Goal: Task Accomplishment & Management: Manage account settings

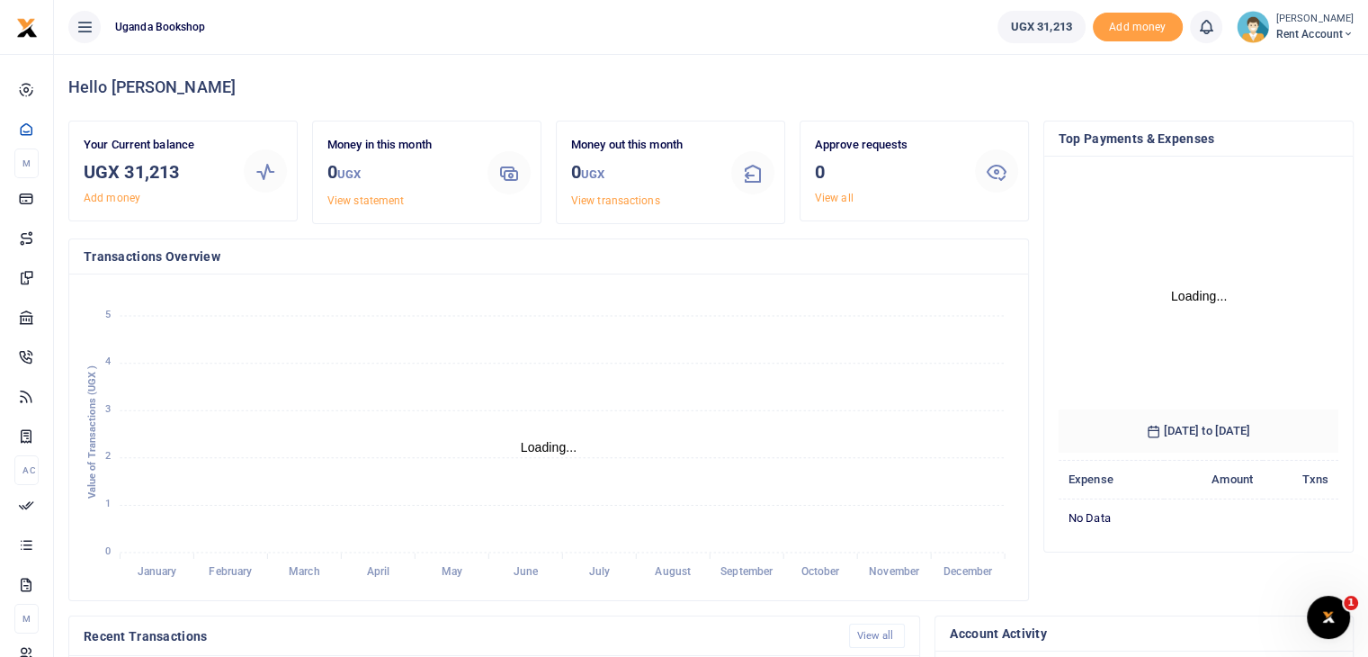
click at [1333, 29] on span "Rent account" at bounding box center [1314, 34] width 77 height 16
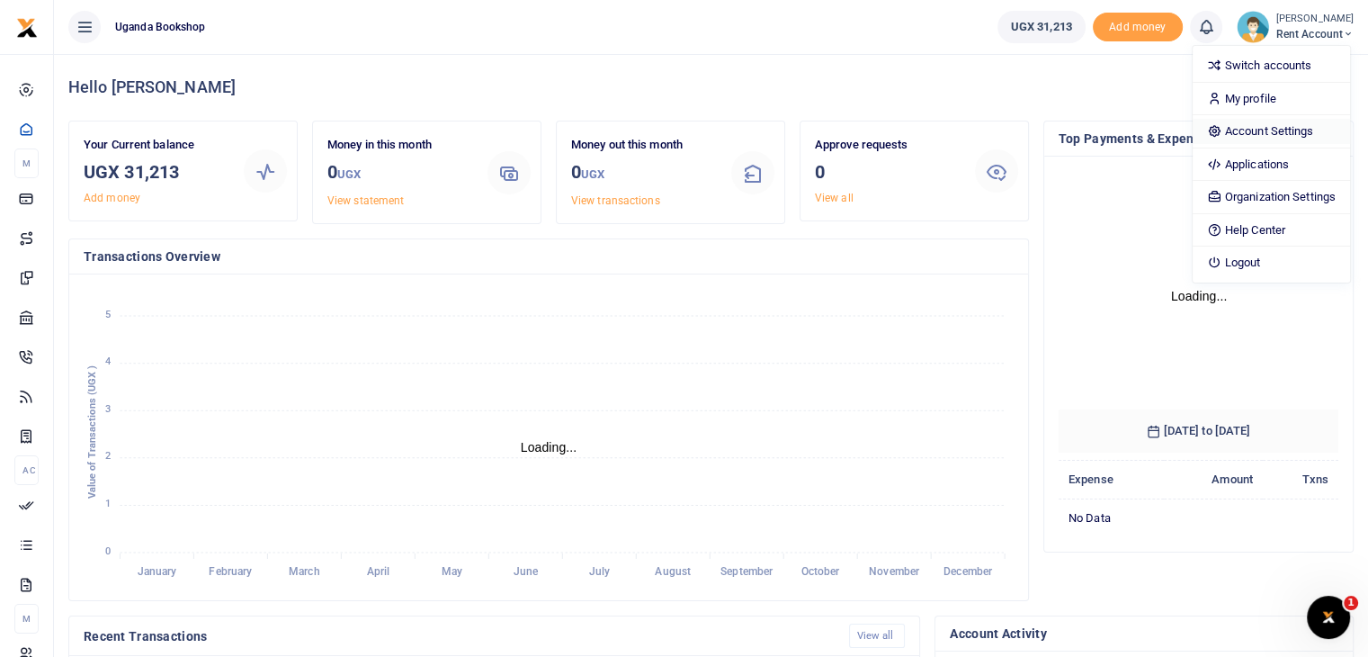
click at [1279, 130] on link "Account Settings" at bounding box center [1271, 131] width 157 height 25
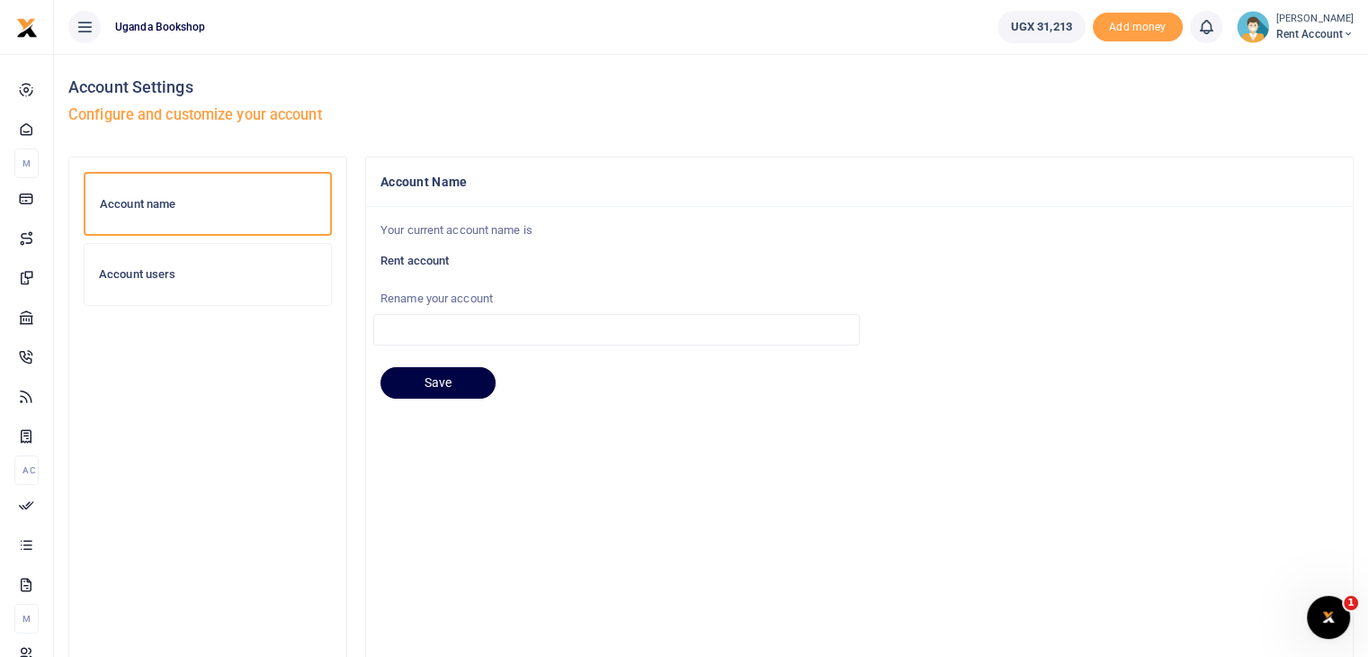
click at [158, 282] on div "Account users" at bounding box center [208, 274] width 246 height 61
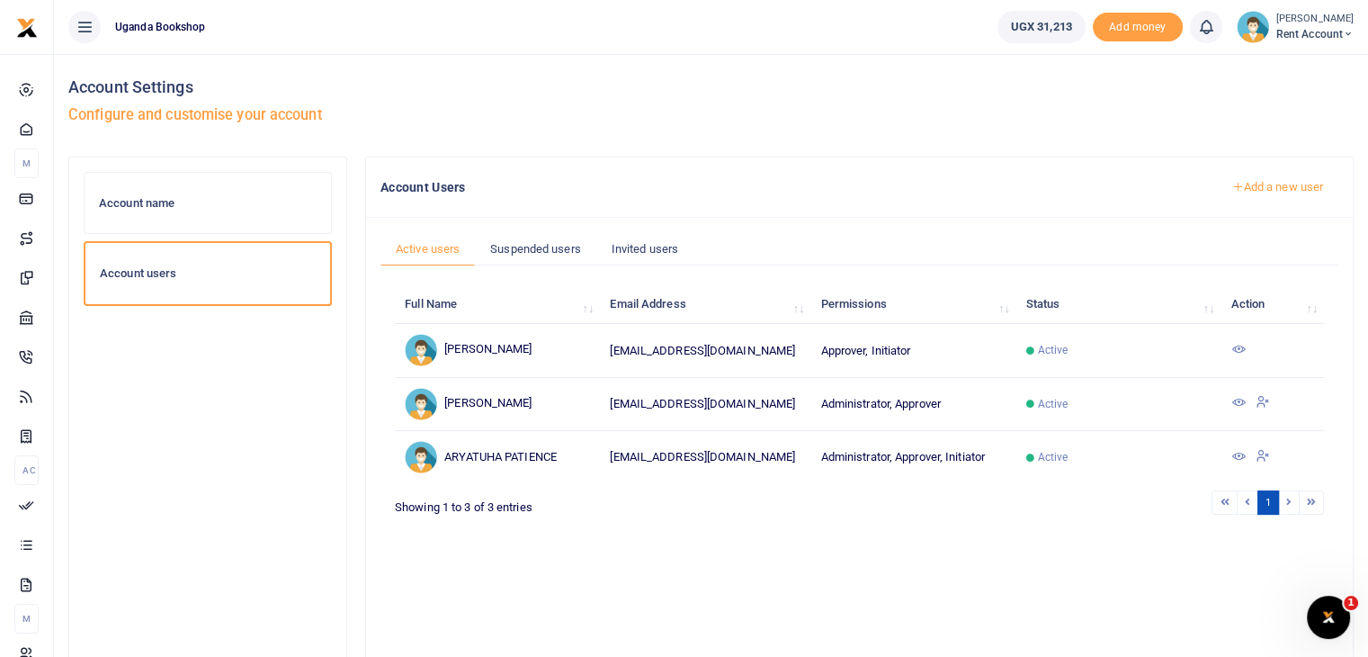
click at [1241, 396] on icon at bounding box center [1238, 402] width 14 height 14
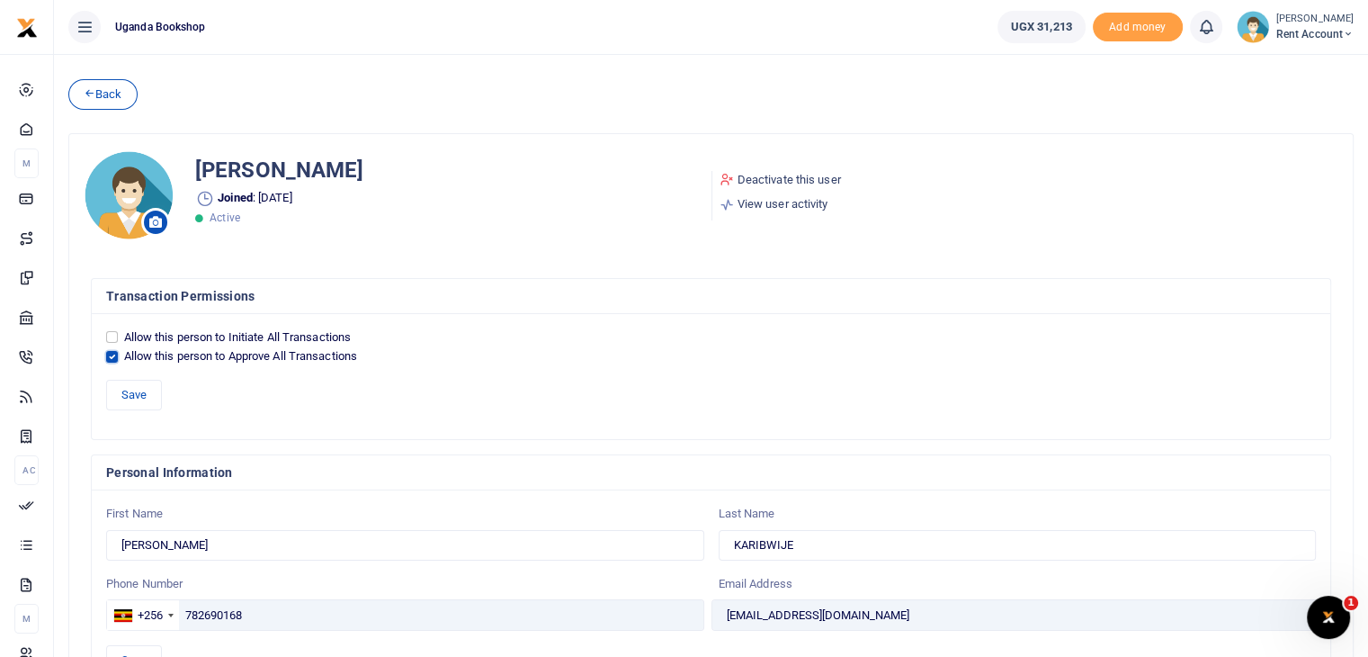
click at [110, 358] on input "Allow this person to Approve All Transactions" at bounding box center [112, 357] width 12 height 12
checkbox input "false"
click at [128, 386] on button "Save" at bounding box center [134, 395] width 56 height 31
click at [781, 177] on link "Deactivate this user" at bounding box center [780, 180] width 121 height 18
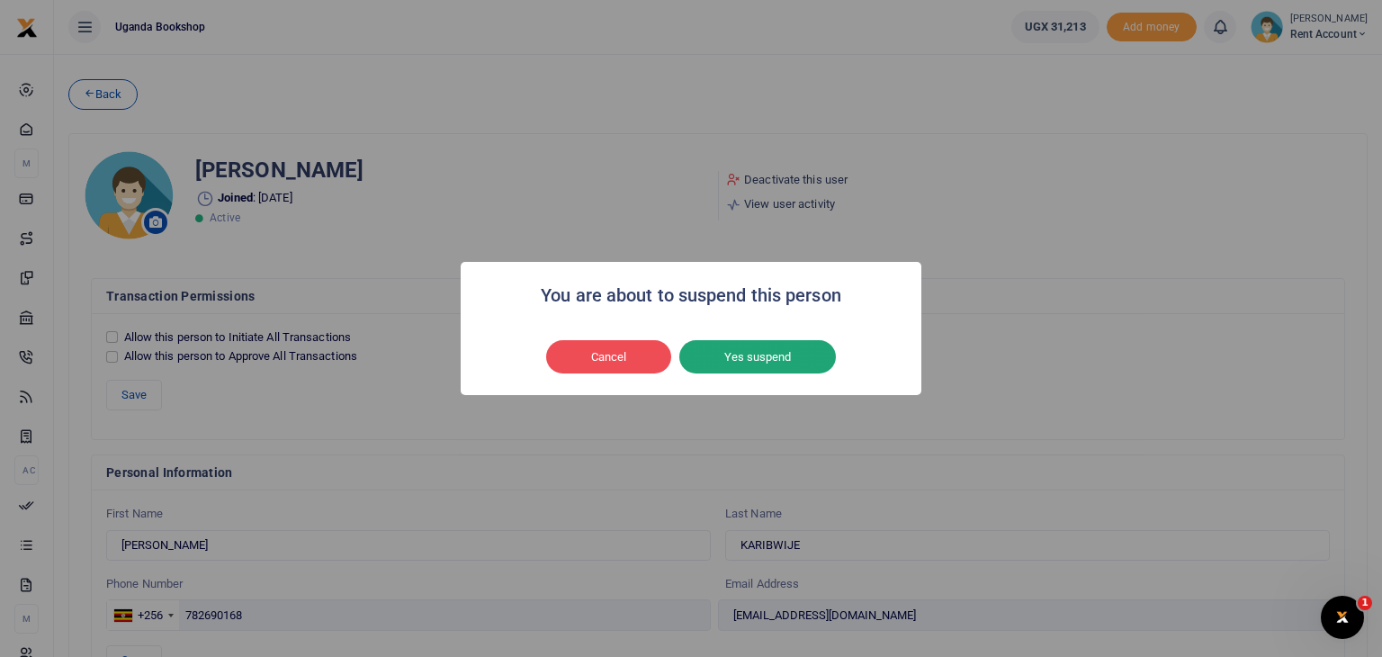
click at [766, 372] on button "Yes suspend" at bounding box center [757, 357] width 157 height 34
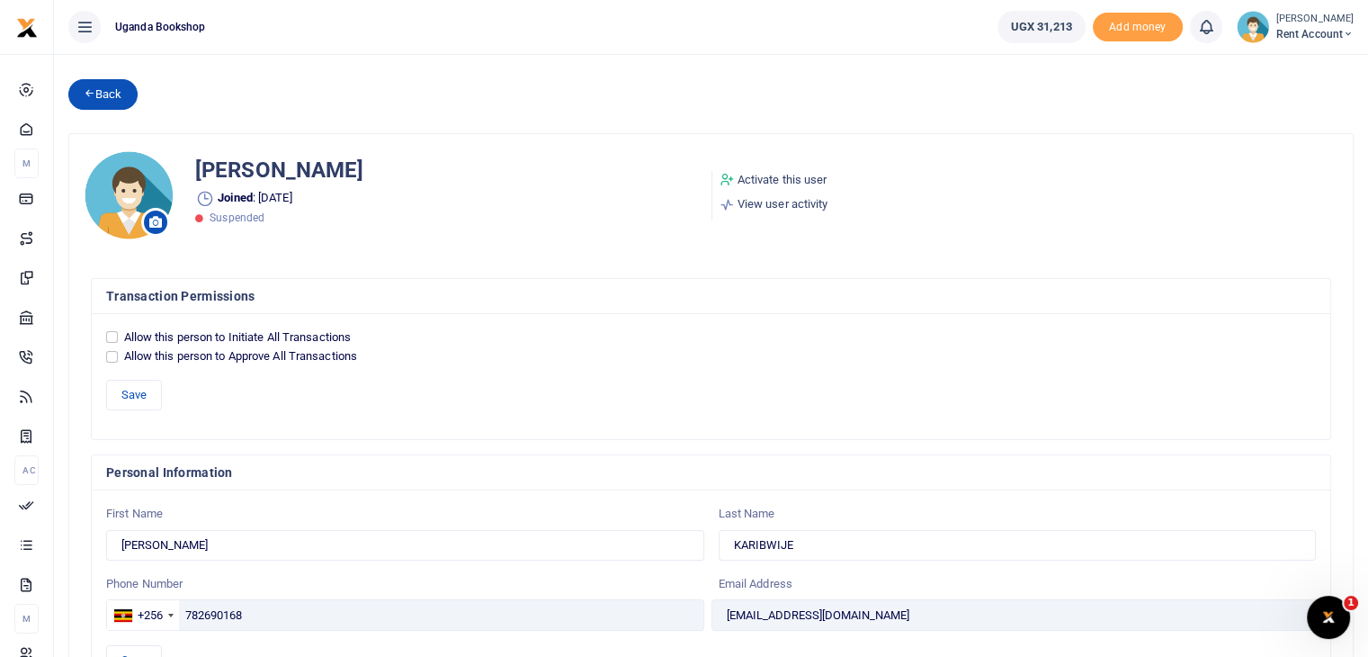
click at [103, 93] on link "Back" at bounding box center [102, 94] width 69 height 31
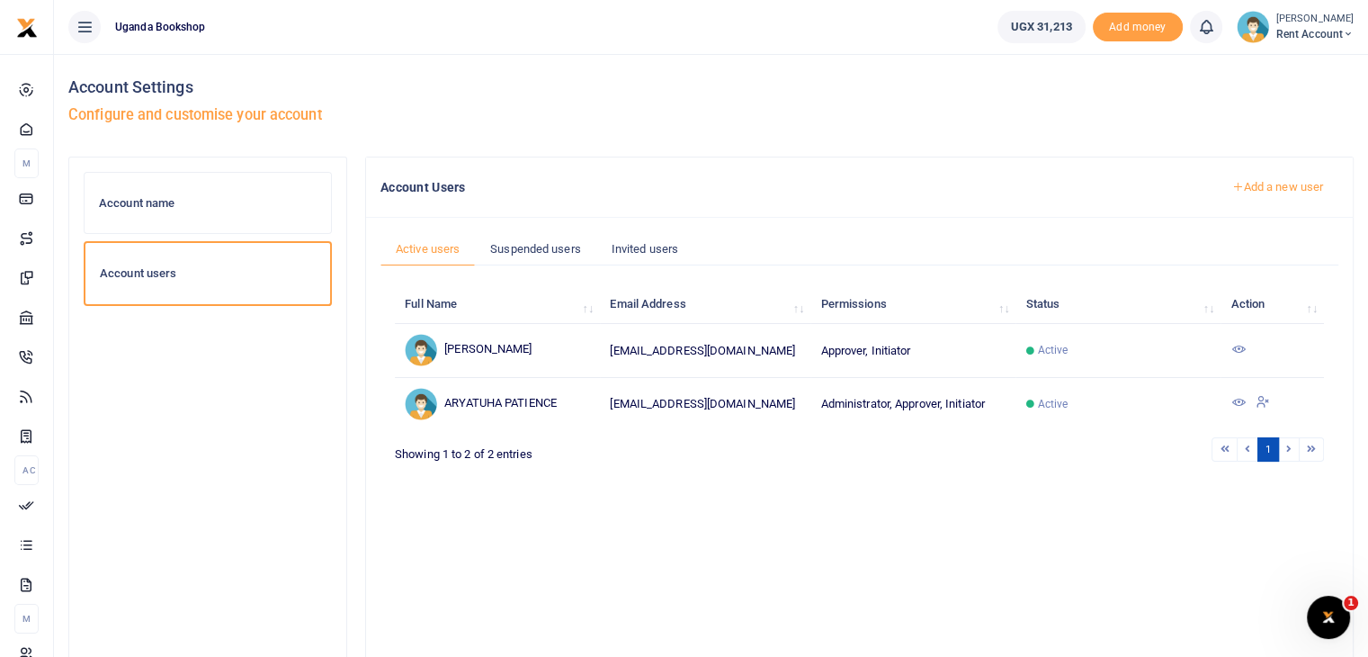
click at [1303, 31] on span "Rent account" at bounding box center [1314, 34] width 77 height 16
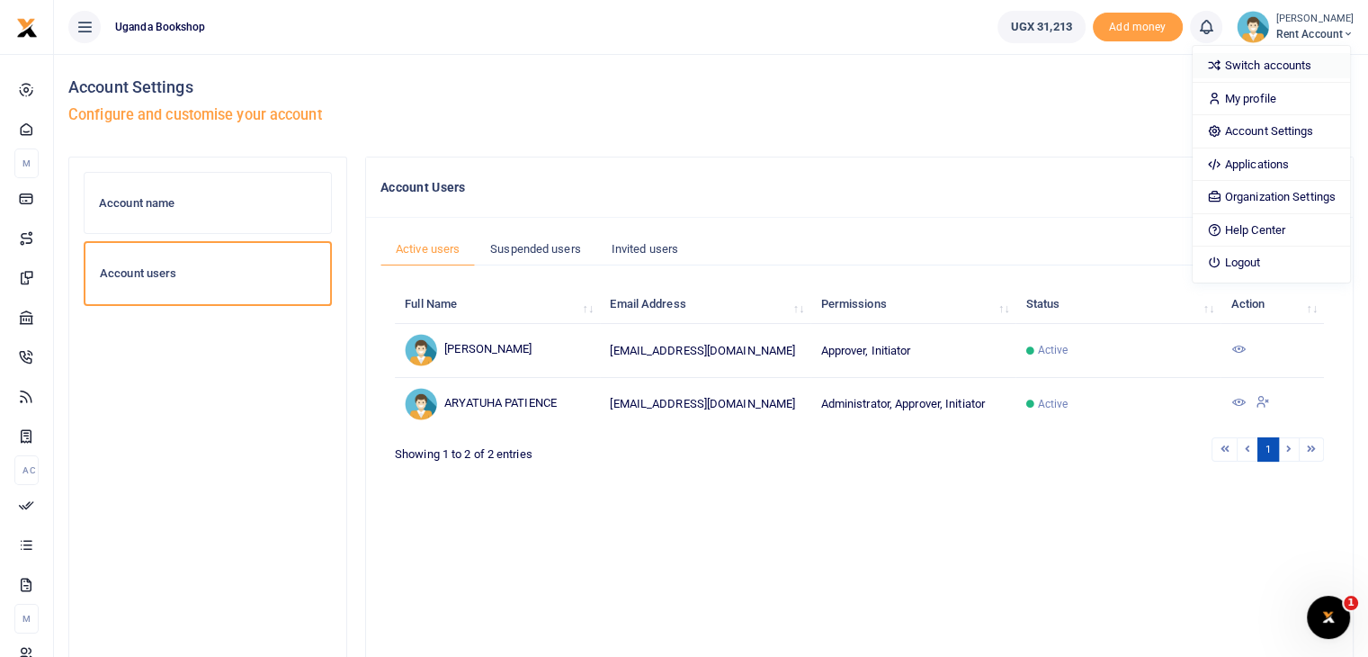
click at [1286, 62] on link "Switch accounts" at bounding box center [1271, 65] width 157 height 25
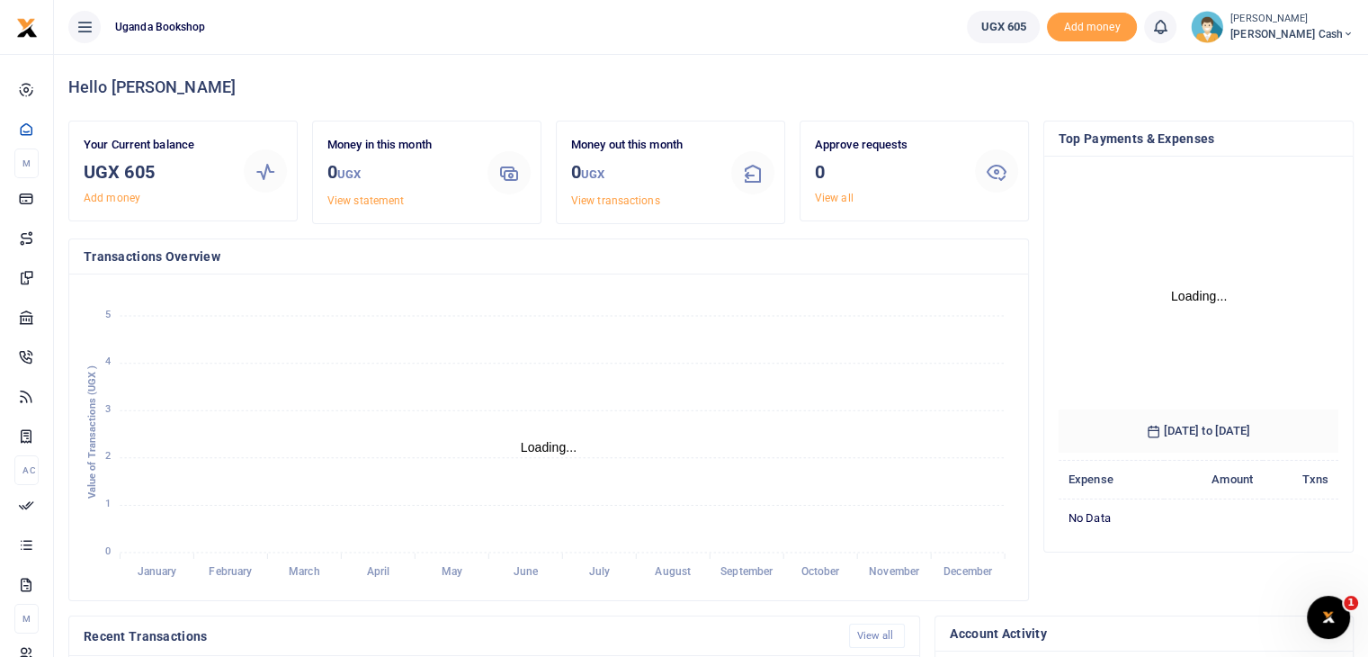
click at [1308, 44] on ul "UGX 605 Add money Notifications 0 Nothing to view You are all caught up" at bounding box center [1161, 27] width 416 height 54
click at [1308, 32] on span "[PERSON_NAME] cash" at bounding box center [1292, 34] width 123 height 16
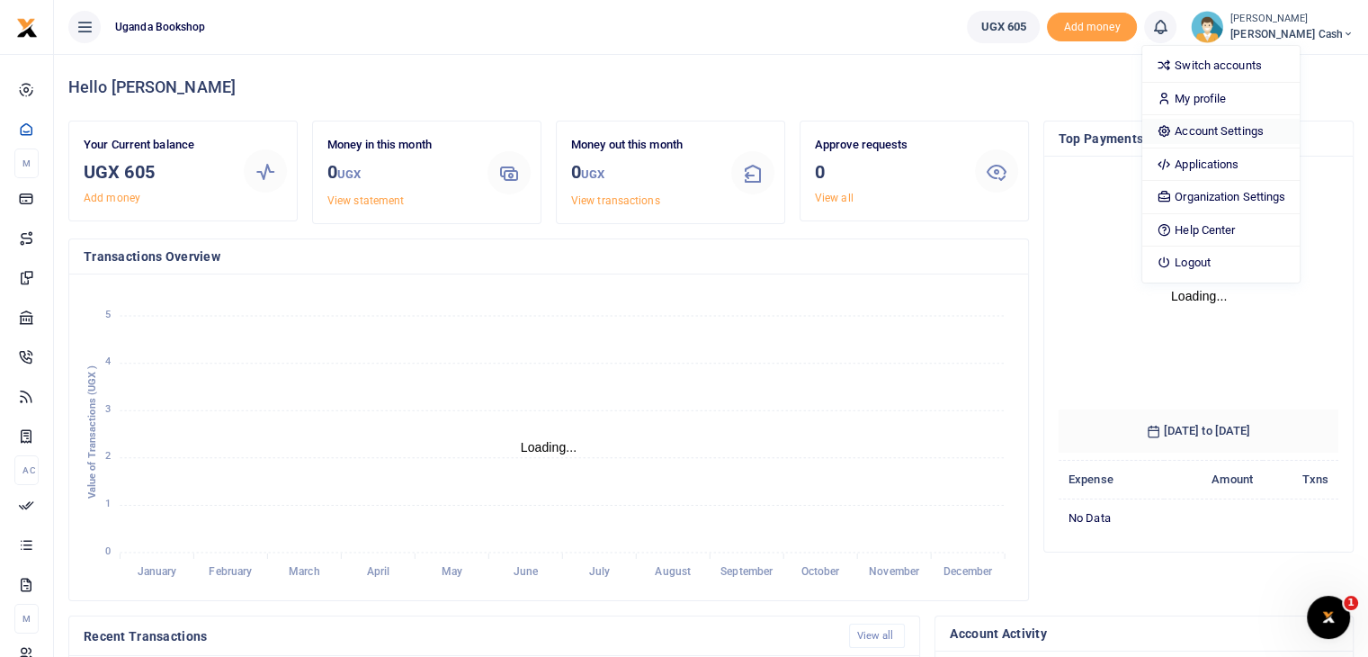
click at [1260, 130] on link "Account Settings" at bounding box center [1220, 131] width 157 height 25
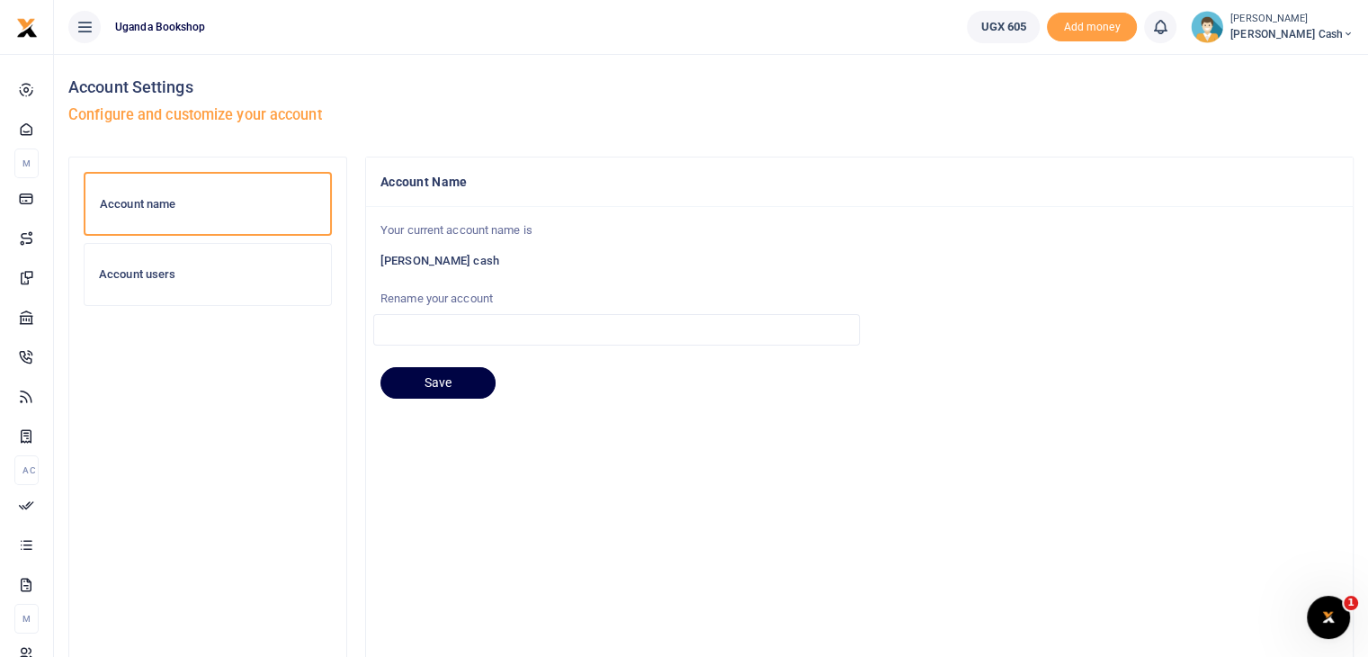
click at [136, 273] on h6 "Account users" at bounding box center [208, 274] width 218 height 14
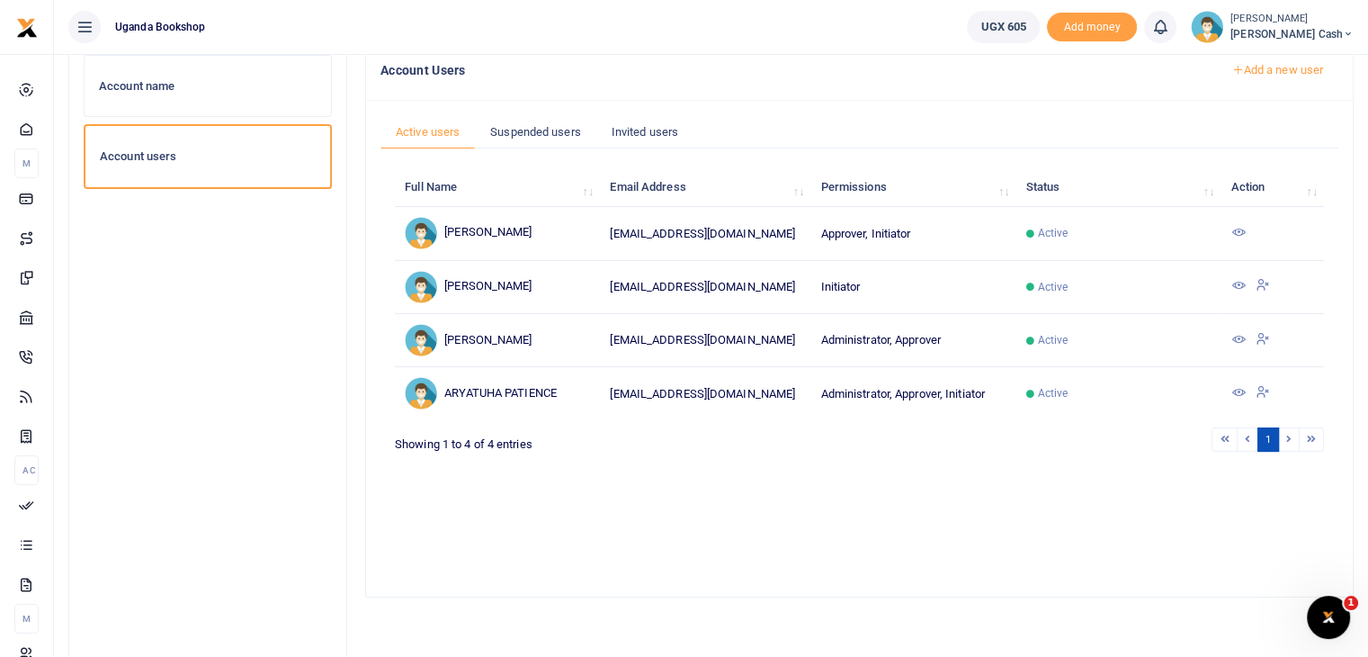
scroll to position [122, 0]
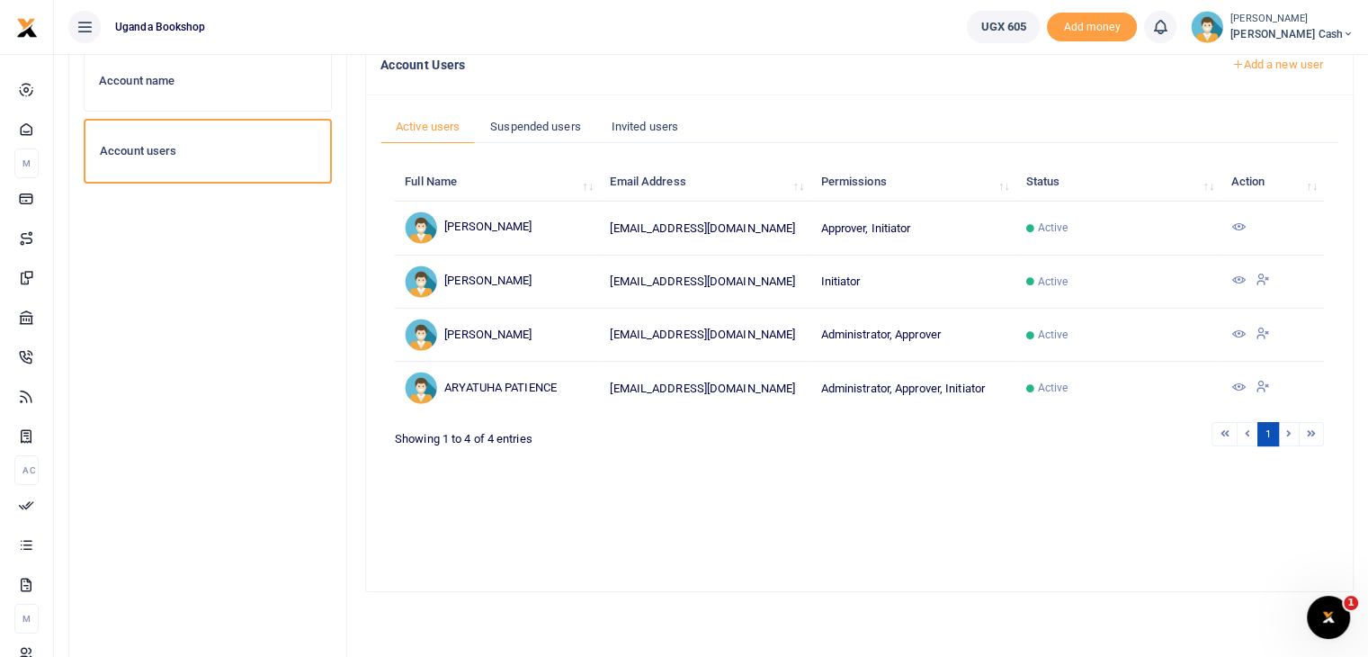
click at [1245, 348] on td at bounding box center [1272, 335] width 103 height 53
click at [1200, 343] on span "Active" at bounding box center [1118, 335] width 184 height 16
click at [1238, 341] on icon at bounding box center [1238, 334] width 14 height 14
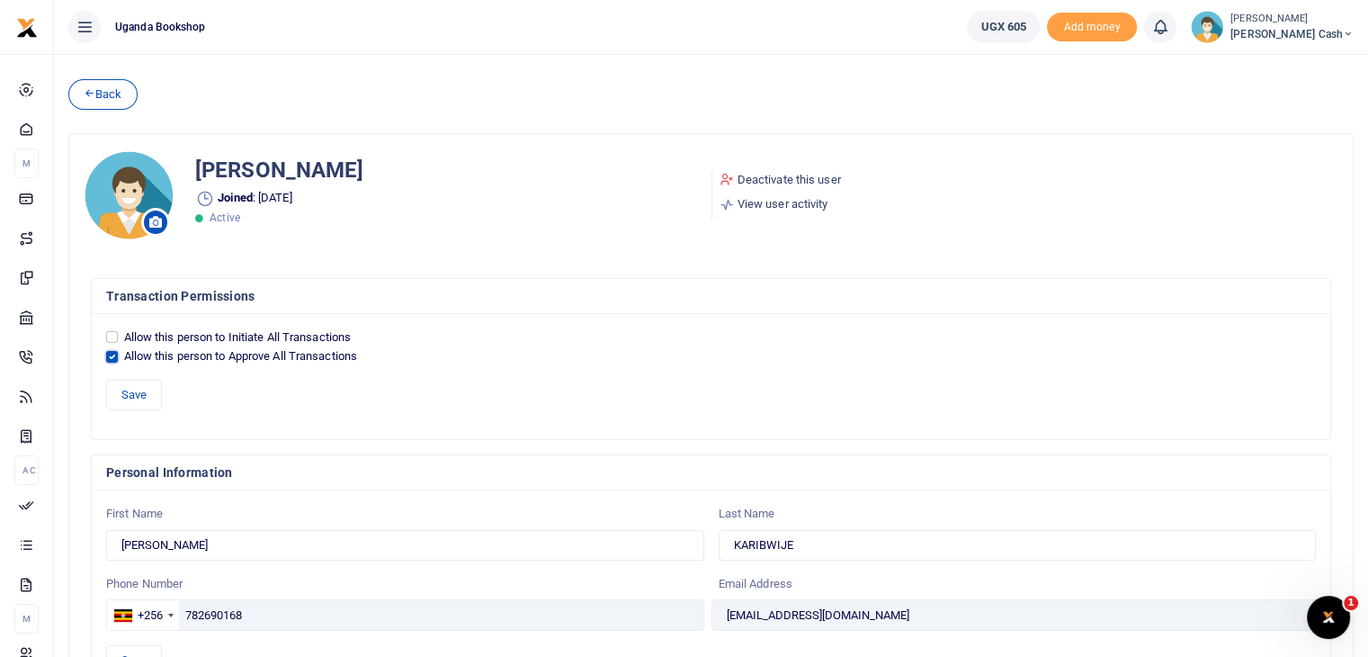
click at [111, 359] on input "Allow this person to Approve All Transactions" at bounding box center [112, 357] width 12 height 12
checkbox input "false"
click at [131, 401] on button "Save" at bounding box center [134, 395] width 56 height 31
click at [776, 181] on link "Deactivate this user" at bounding box center [780, 180] width 121 height 18
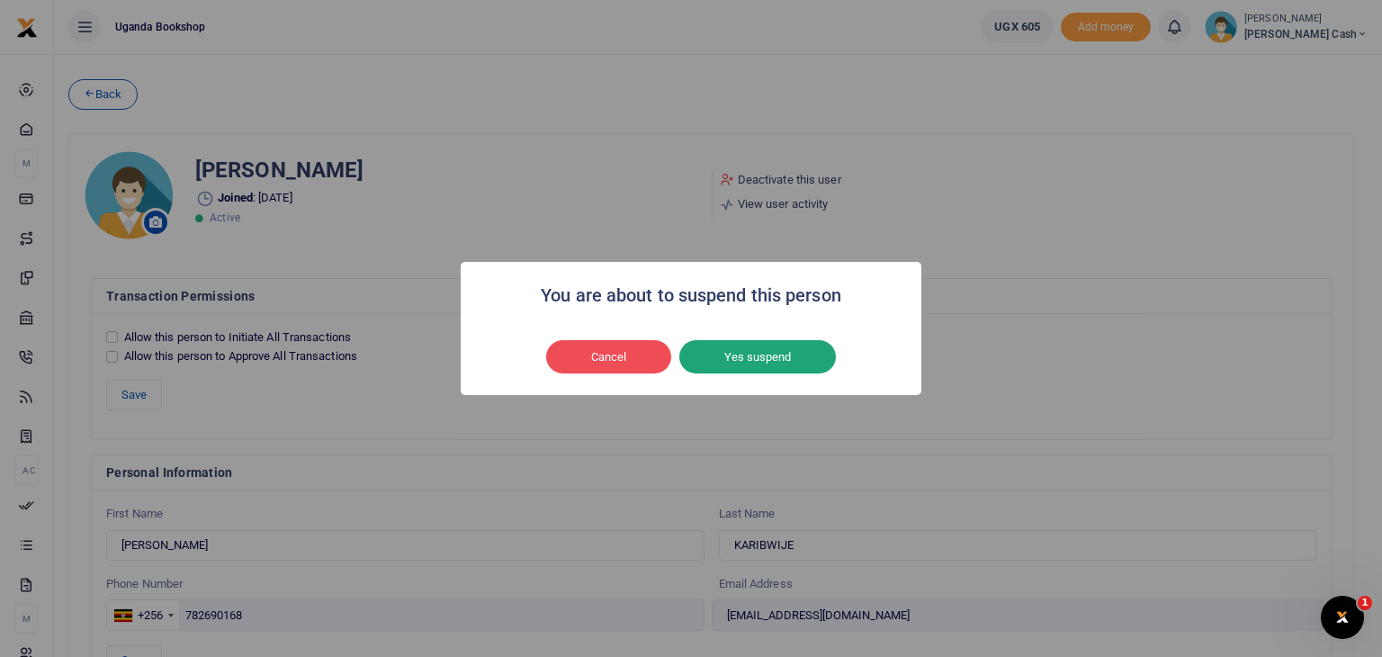
click at [756, 355] on button "Yes suspend" at bounding box center [757, 357] width 157 height 34
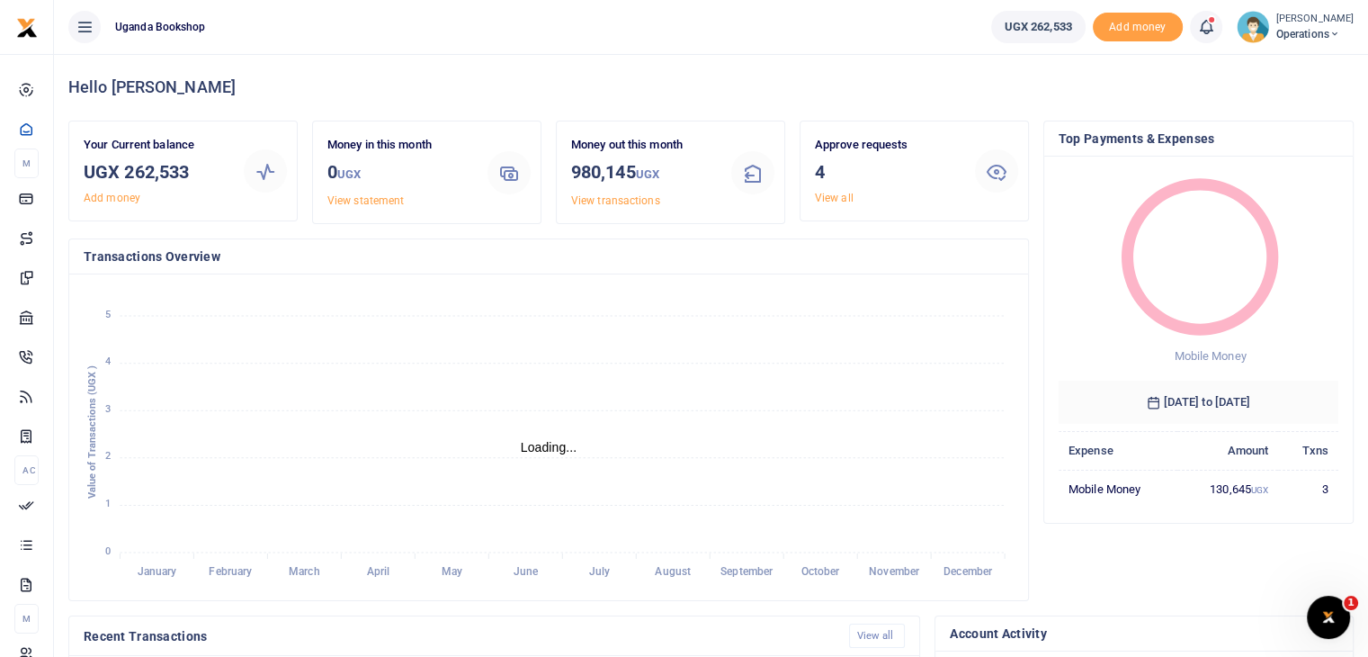
scroll to position [14, 14]
click at [835, 199] on link "View all" at bounding box center [834, 198] width 39 height 13
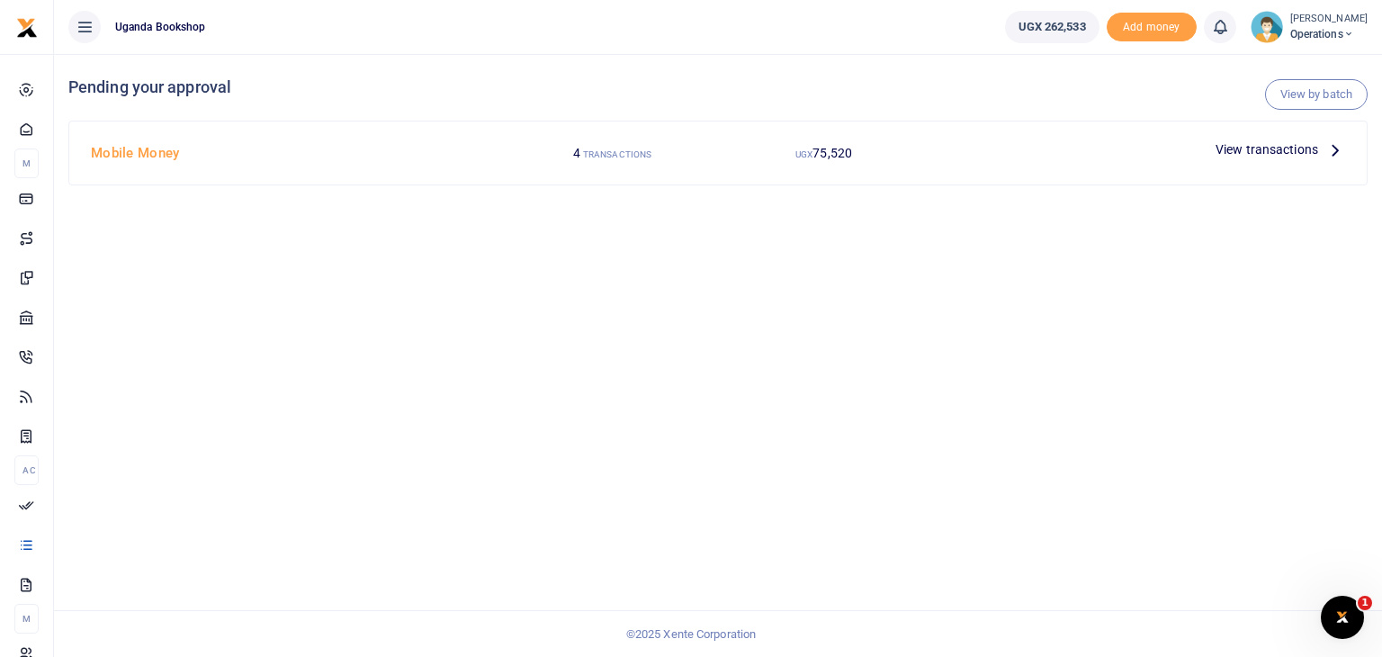
click at [1303, 33] on span "Operations" at bounding box center [1328, 34] width 77 height 16
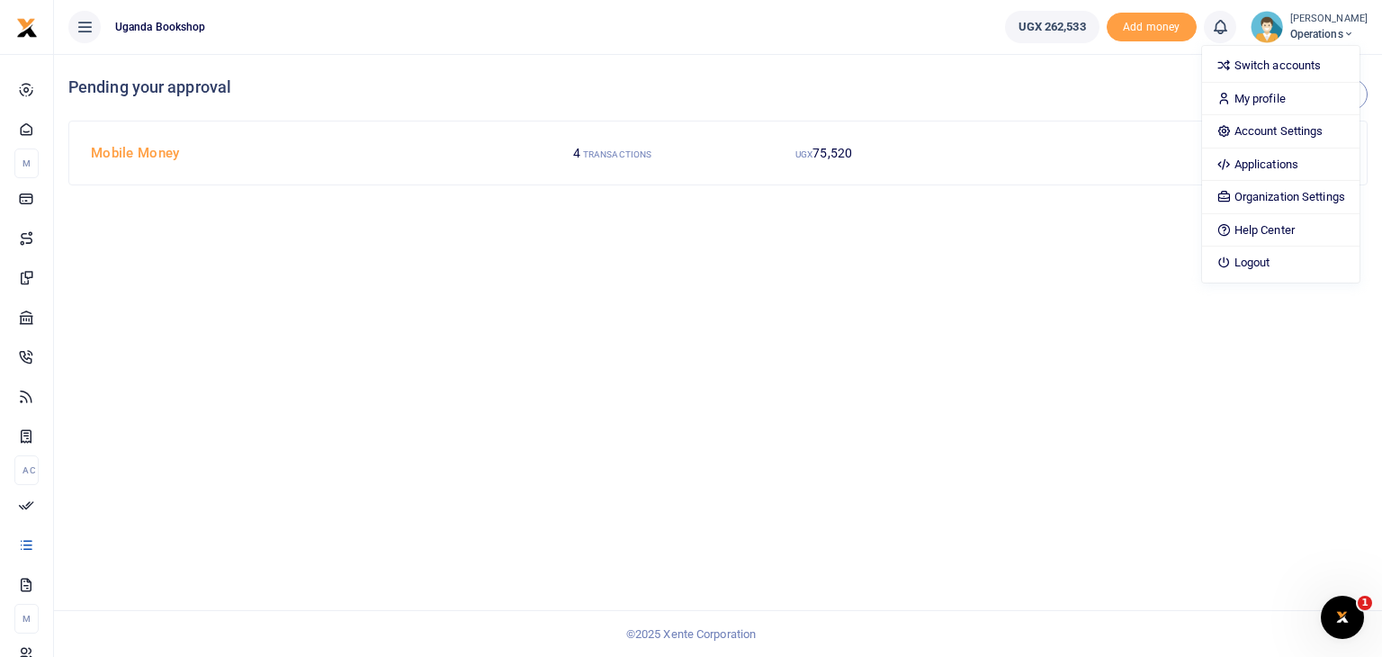
click at [1058, 289] on div "View by batch Pending your approval Mobile Money 4 TRANSACTIONS UGX 75,520 View…" at bounding box center [718, 355] width 1328 height 603
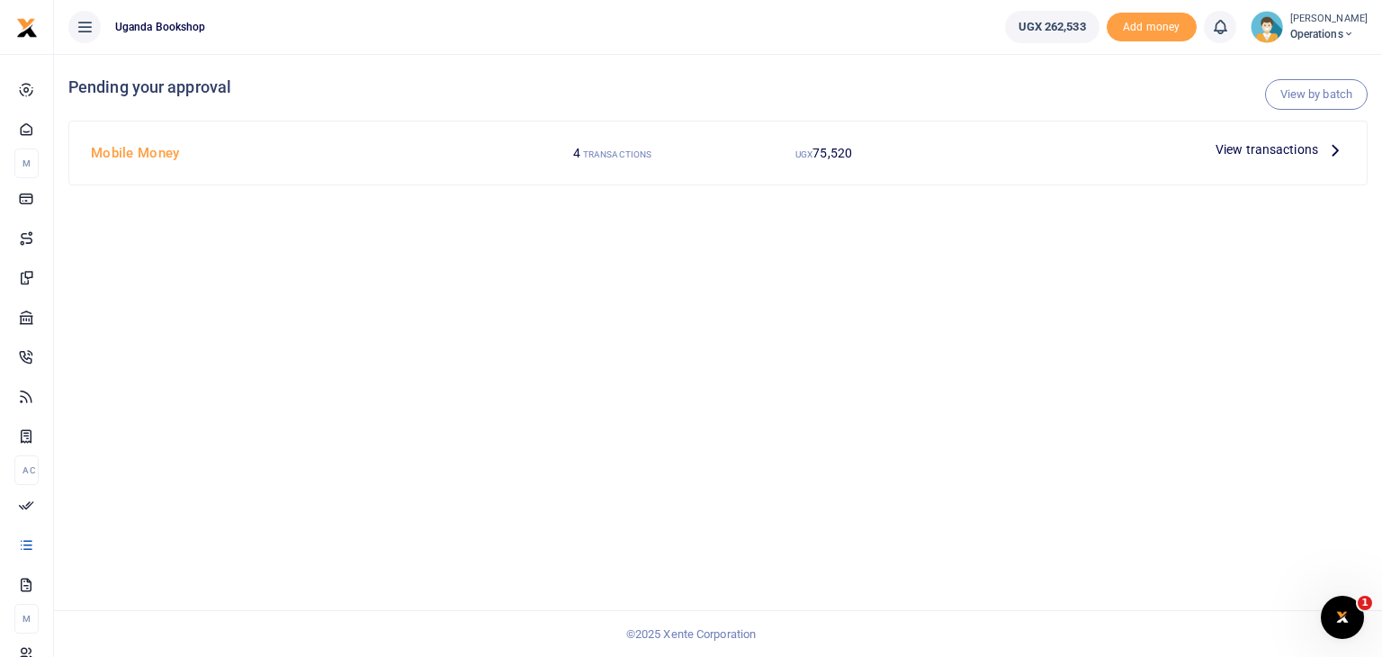
click at [1232, 157] on span "View transactions" at bounding box center [1266, 149] width 103 height 20
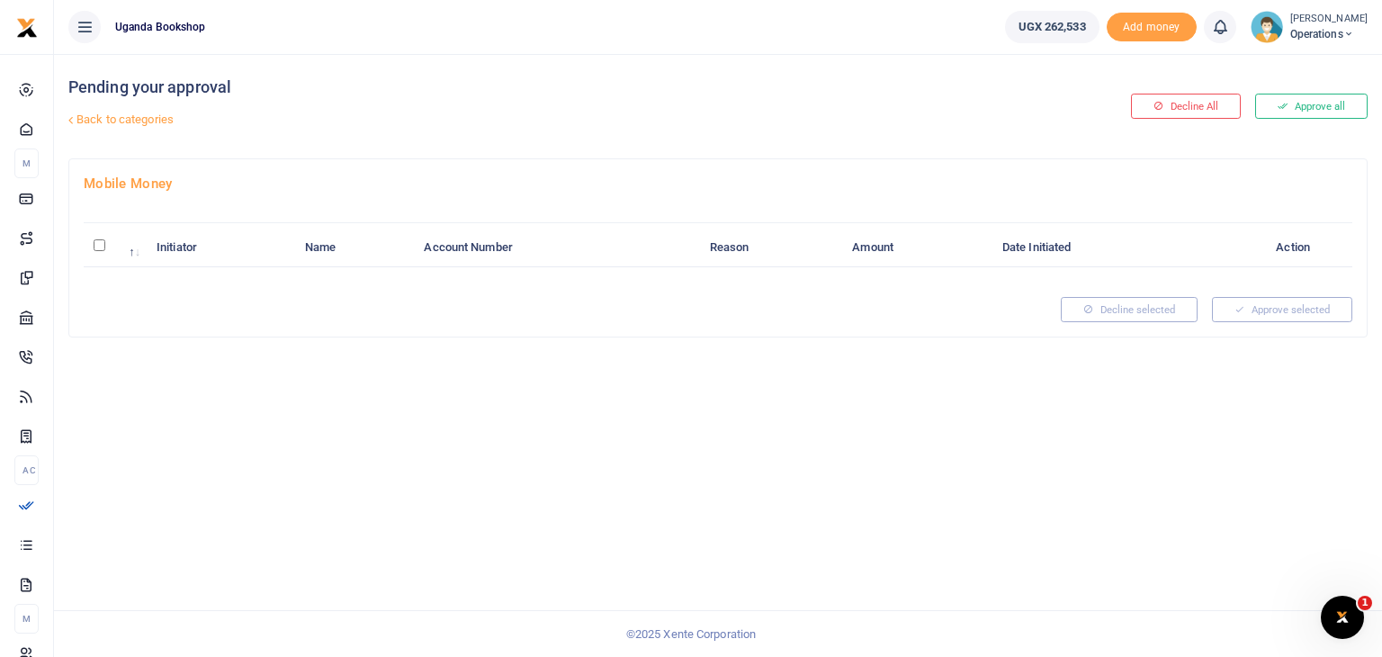
click at [345, 407] on div "Pending your approval Back to categories Decline All Approve all Mobile Money I…" at bounding box center [718, 355] width 1328 height 603
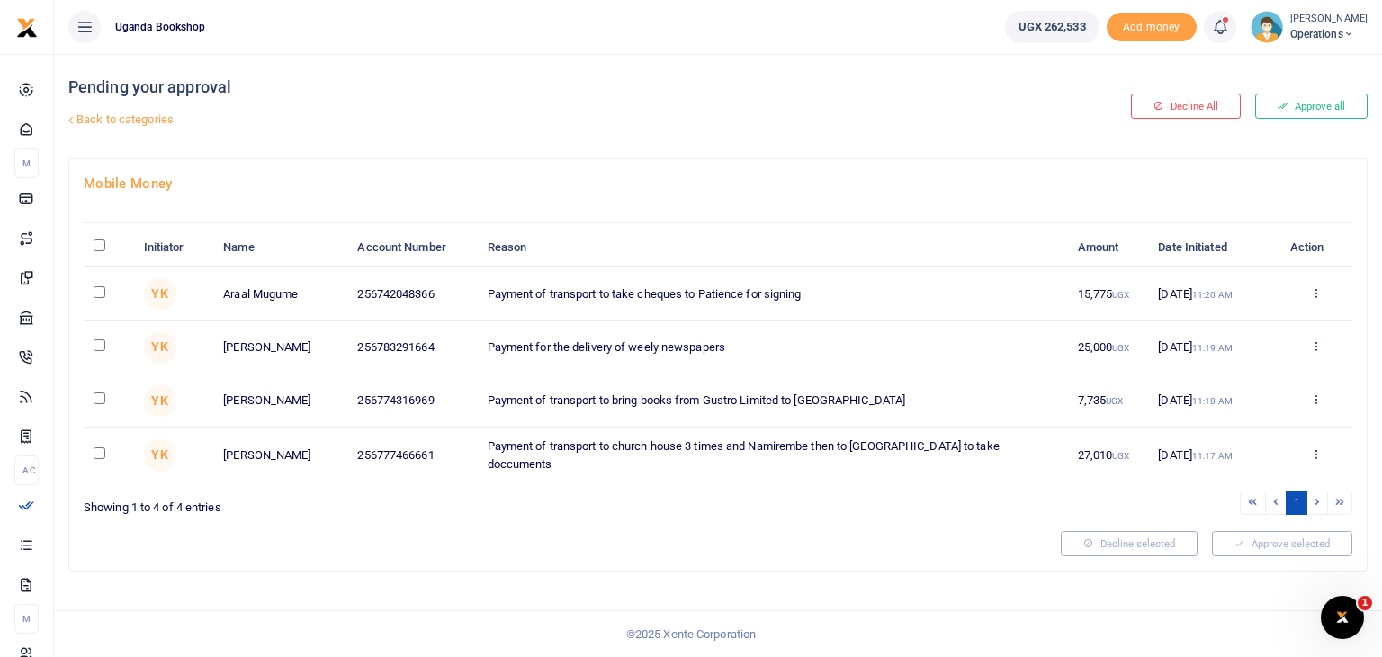
click at [98, 242] on input "\a \a : activate to sort column descending" at bounding box center [100, 245] width 12 height 12
checkbox input "true"
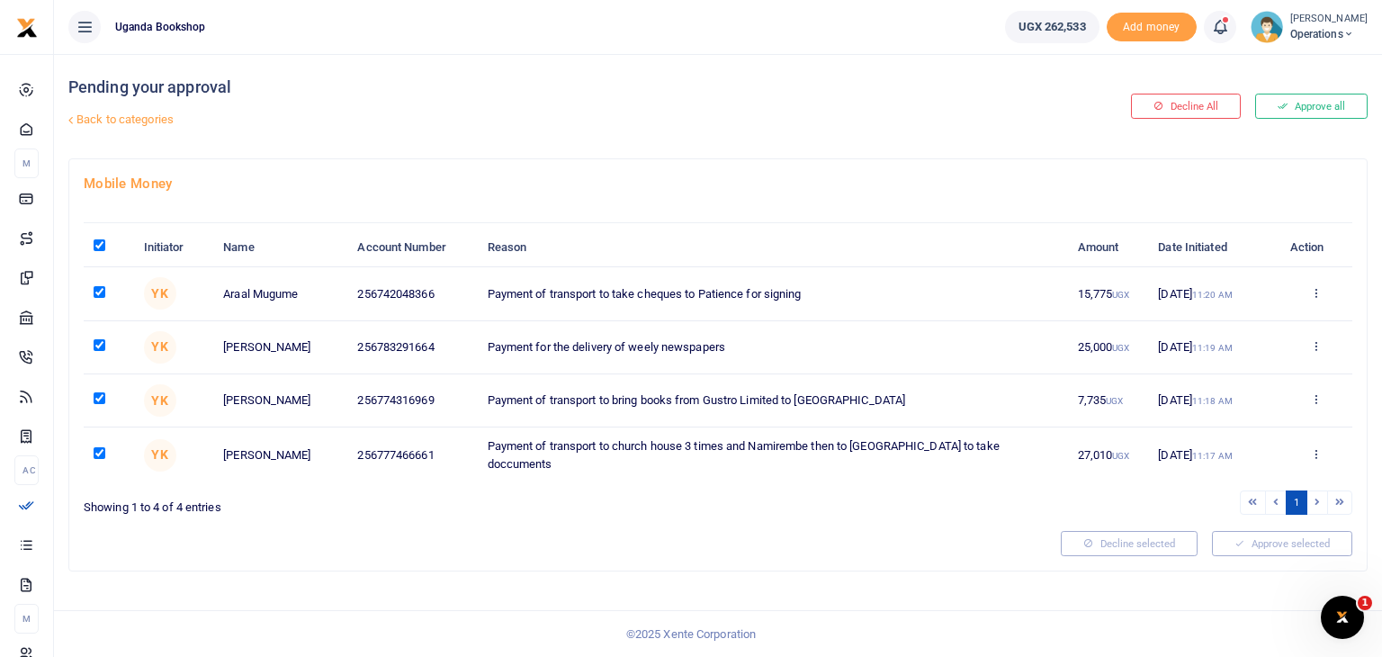
checkbox input "true"
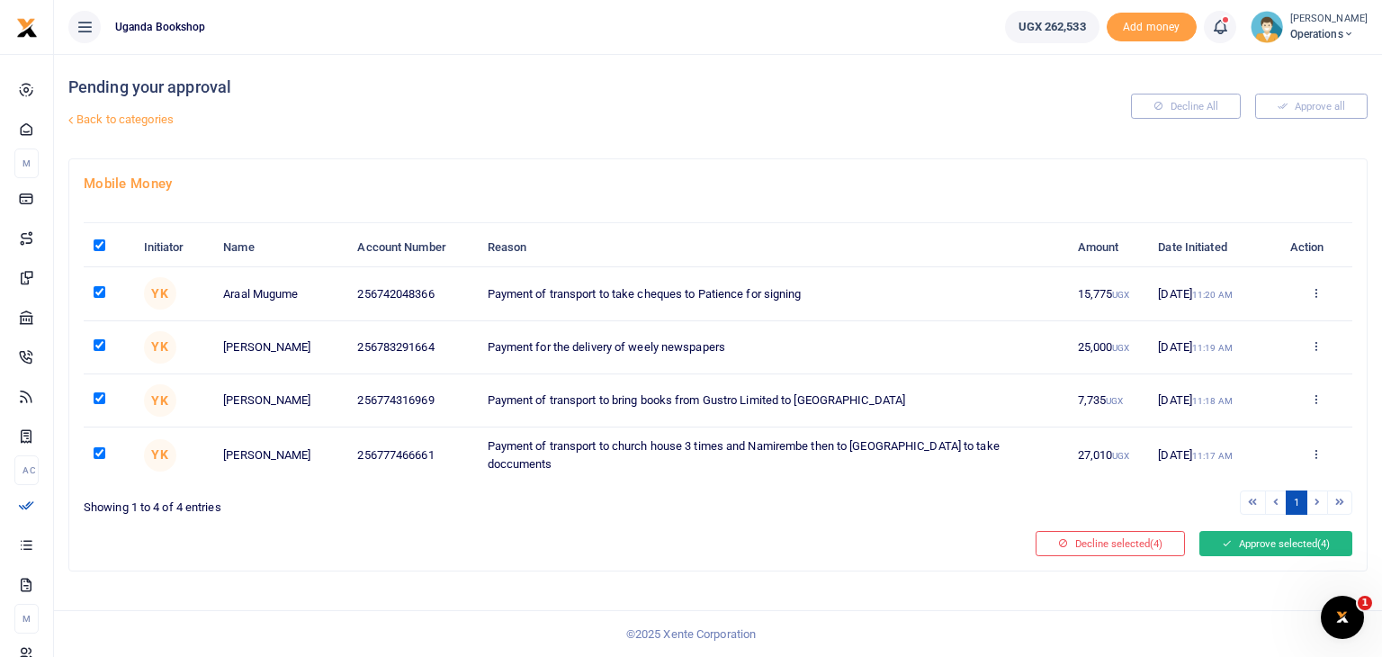
click at [1267, 536] on button "Approve selected (4)" at bounding box center [1275, 543] width 153 height 25
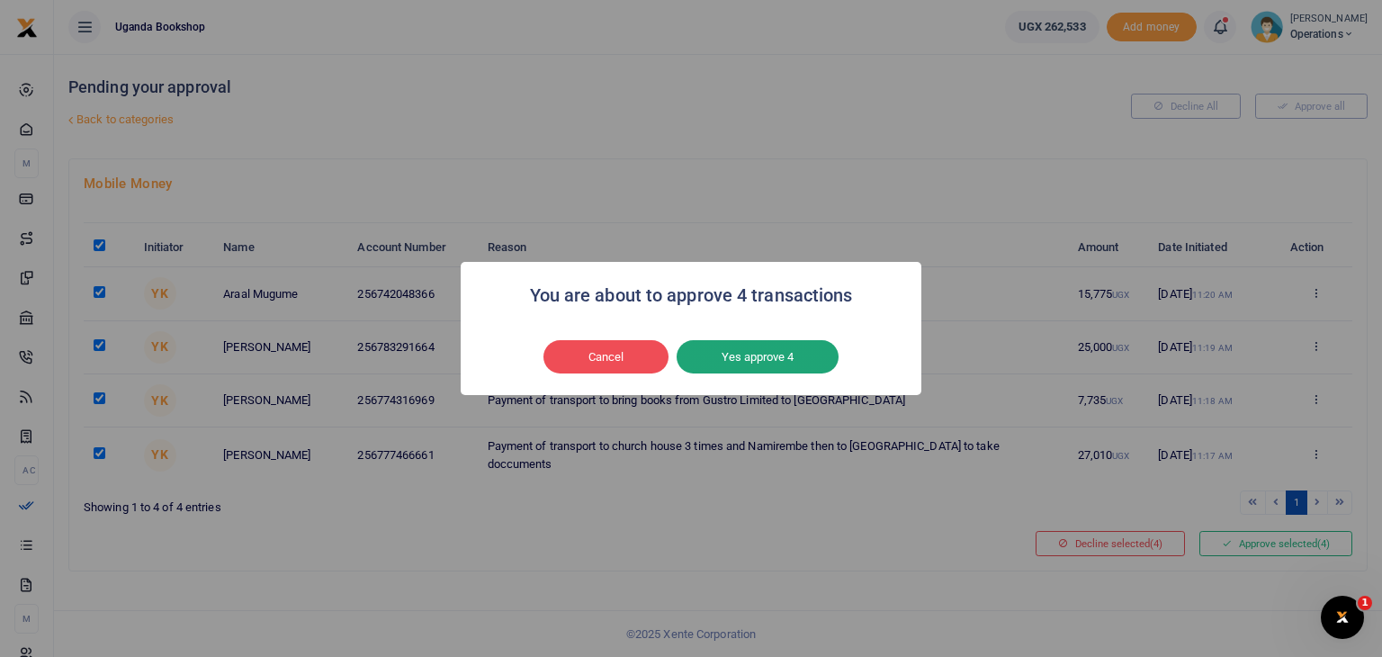
click at [783, 368] on button "Yes approve 4" at bounding box center [757, 357] width 162 height 34
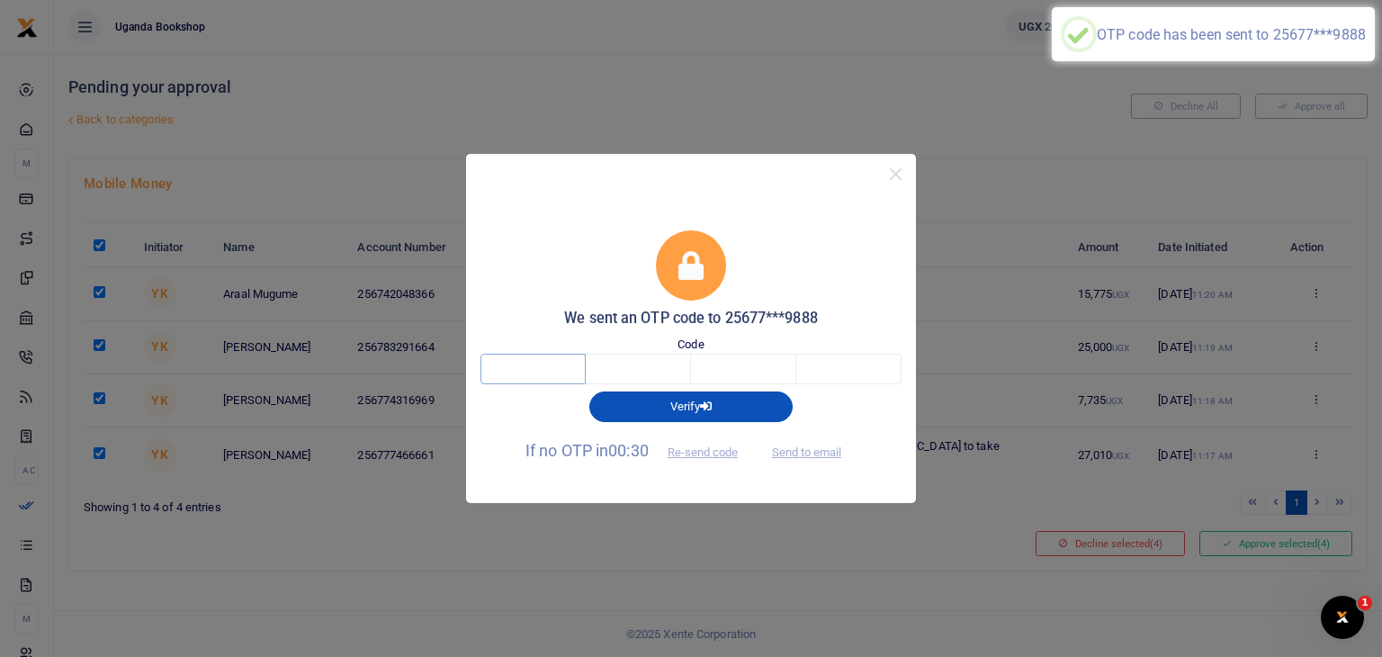
click at [540, 364] on input "text" at bounding box center [532, 369] width 105 height 31
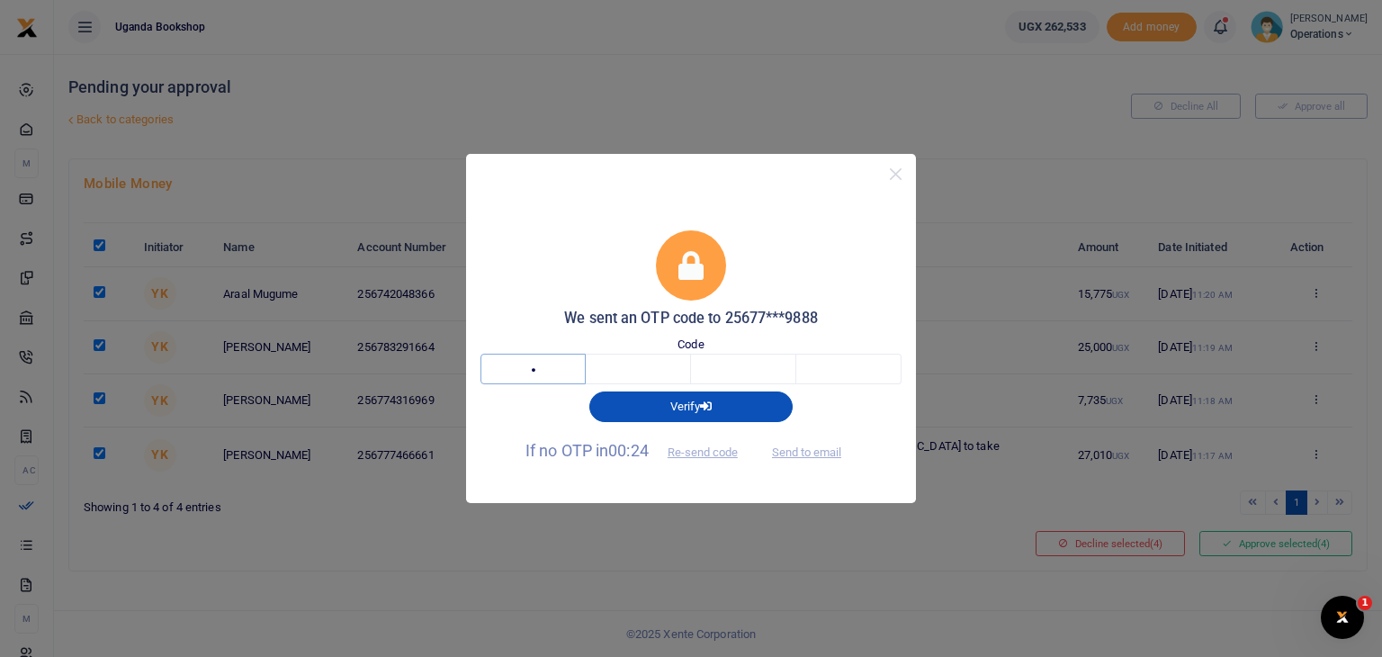
type input "3"
type input "5"
type input "3"
type input "6"
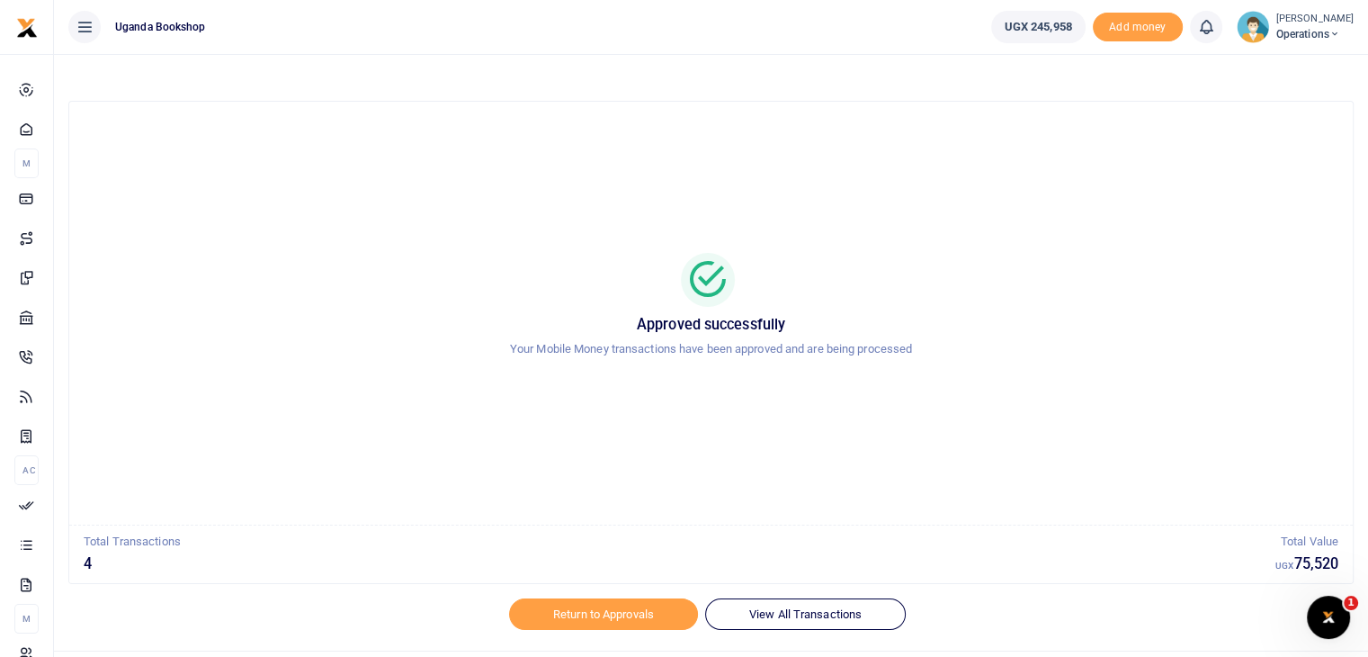
click at [1310, 26] on span "Operations" at bounding box center [1314, 34] width 77 height 16
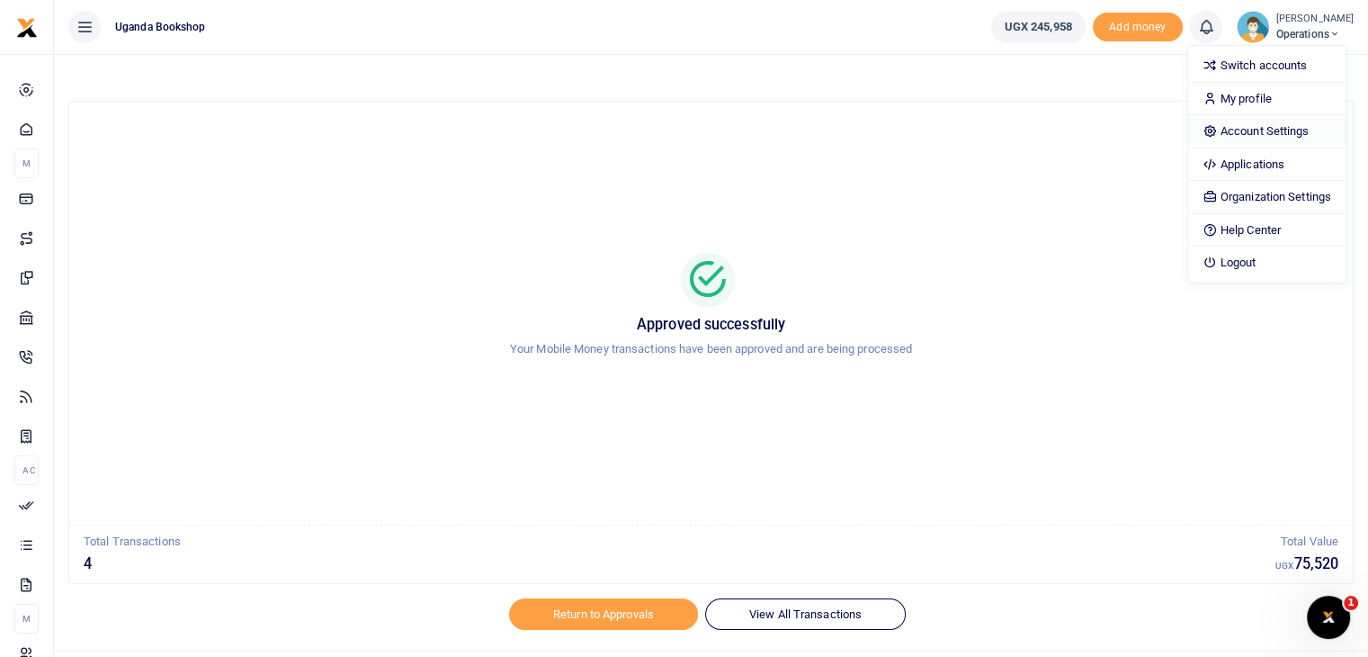
click at [1255, 131] on link "Account Settings" at bounding box center [1266, 131] width 157 height 25
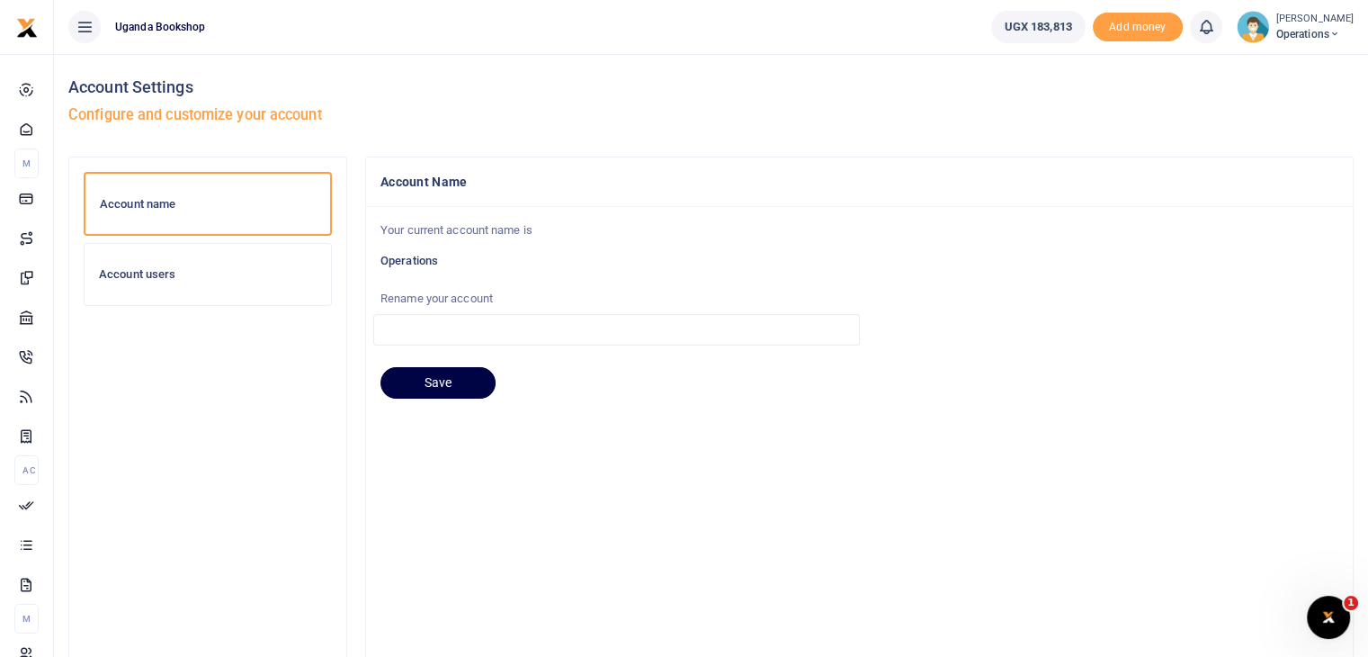
click at [199, 277] on h6 "Account users" at bounding box center [208, 274] width 218 height 14
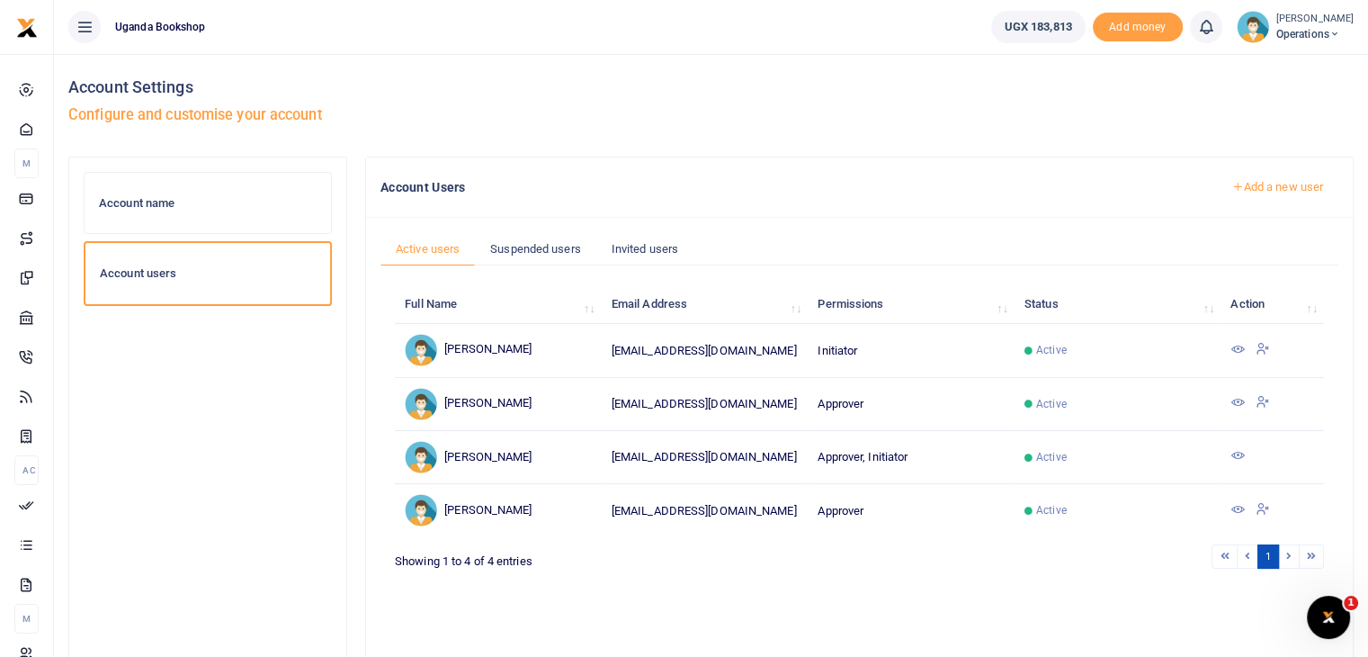
click at [1262, 182] on link "Add a new user" at bounding box center [1277, 187] width 122 height 31
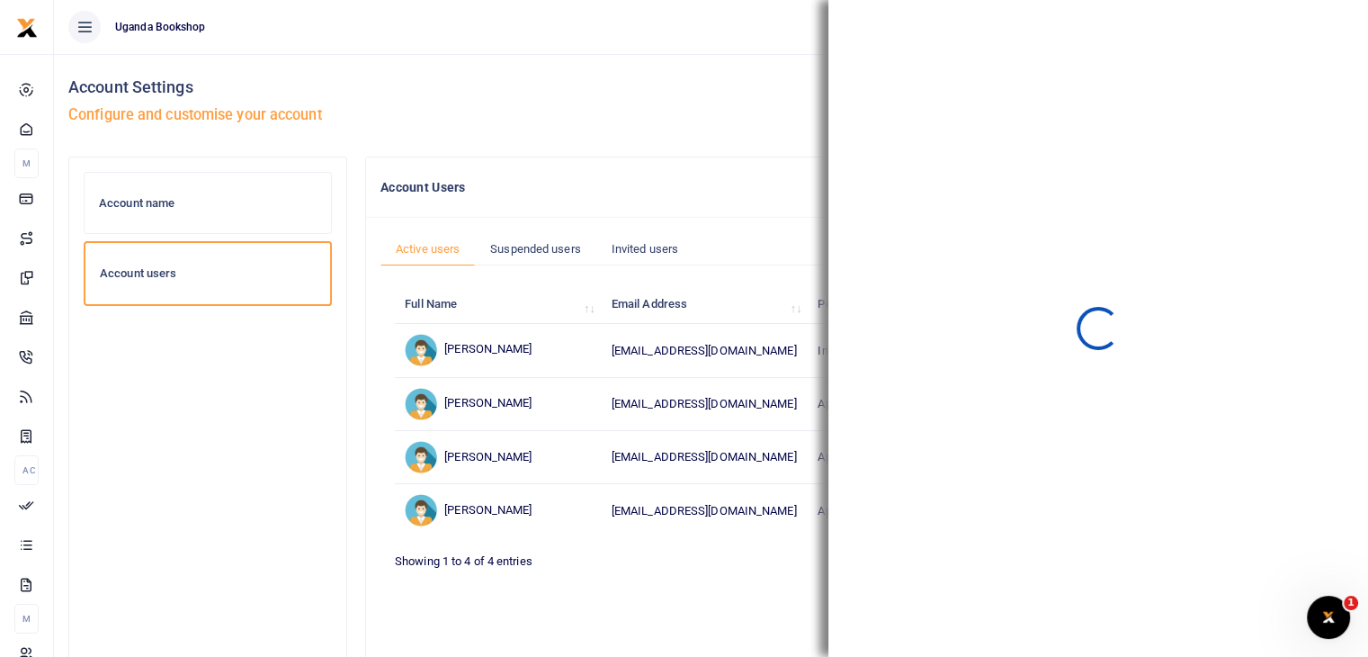
click at [1262, 182] on div "Account Settings Configure and customise your account Account name Account user…" at bounding box center [684, 448] width 1368 height 896
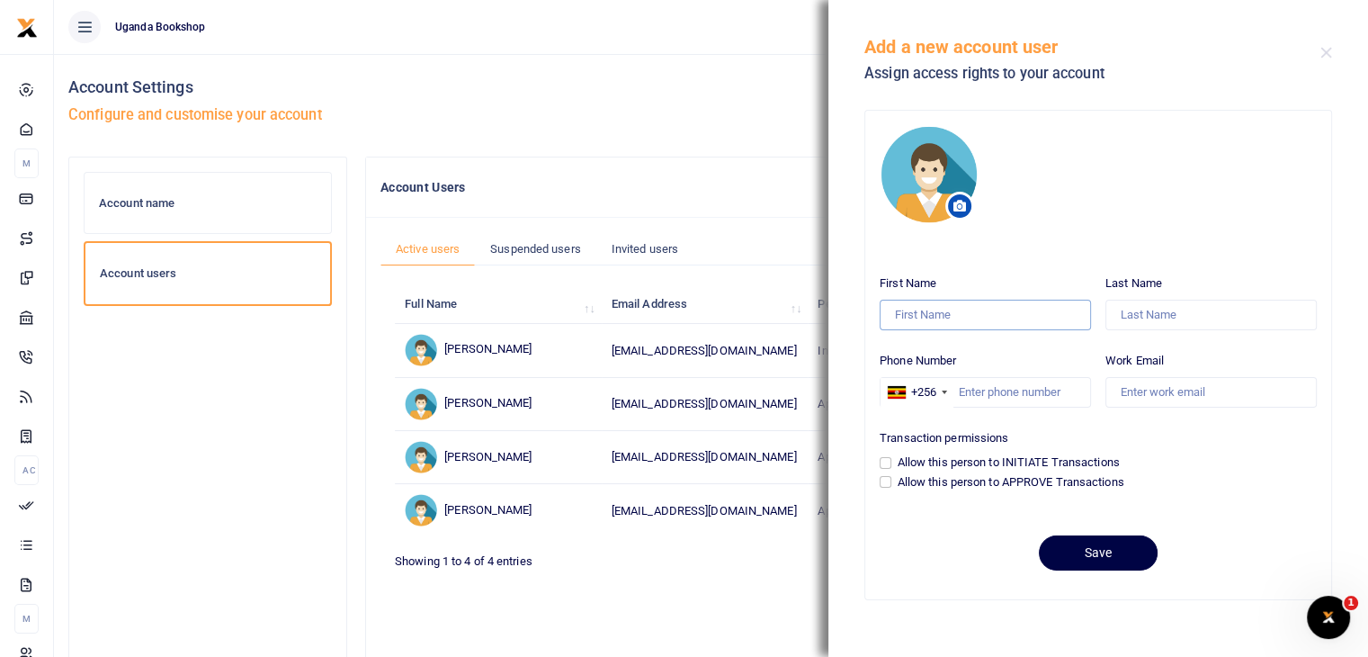
click at [963, 310] on input "First Name" at bounding box center [985, 315] width 211 height 31
type input "Lillian"
click at [1137, 317] on input "Last Name" at bounding box center [1211, 315] width 211 height 31
type input "Habiyaremye"
click at [980, 395] on input "Phone Number" at bounding box center [985, 392] width 211 height 31
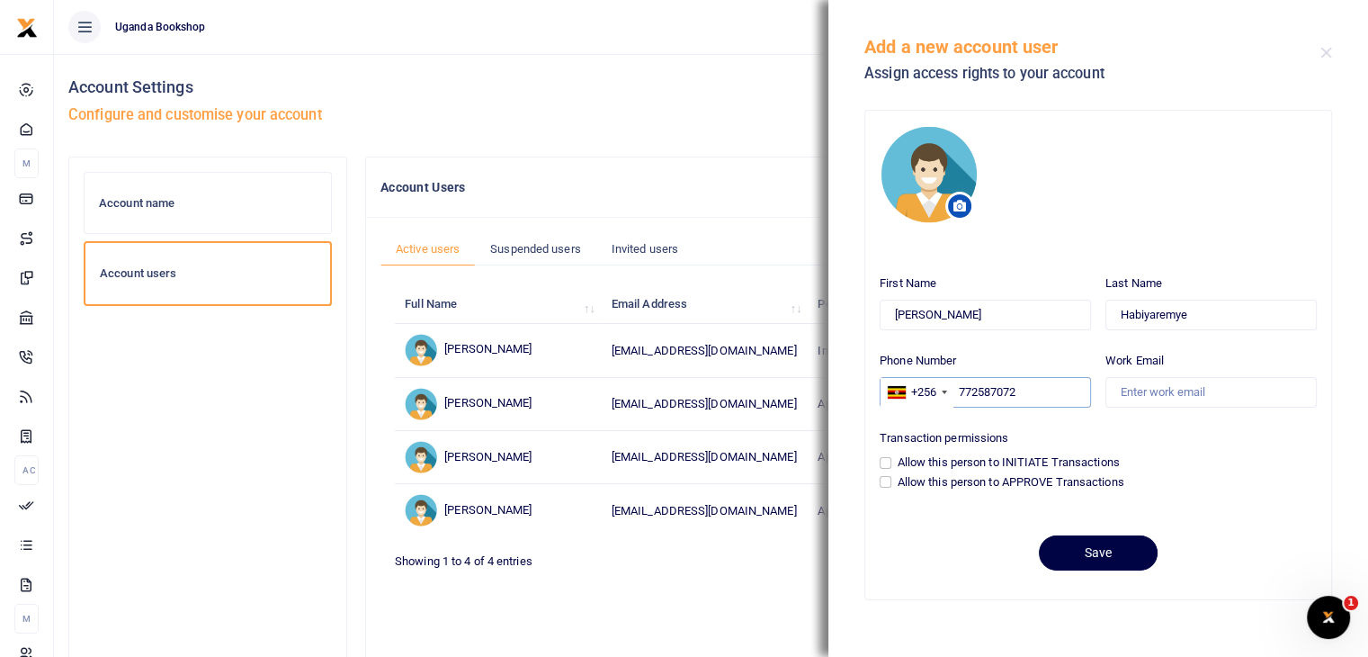
type input "772587072"
click at [1164, 396] on input "Work Email" at bounding box center [1211, 392] width 211 height 31
type input "ndemarulillian@yahoo.com"
click at [884, 483] on input "Allow this person to APPROVE Transactions" at bounding box center [886, 482] width 12 height 12
checkbox input "true"
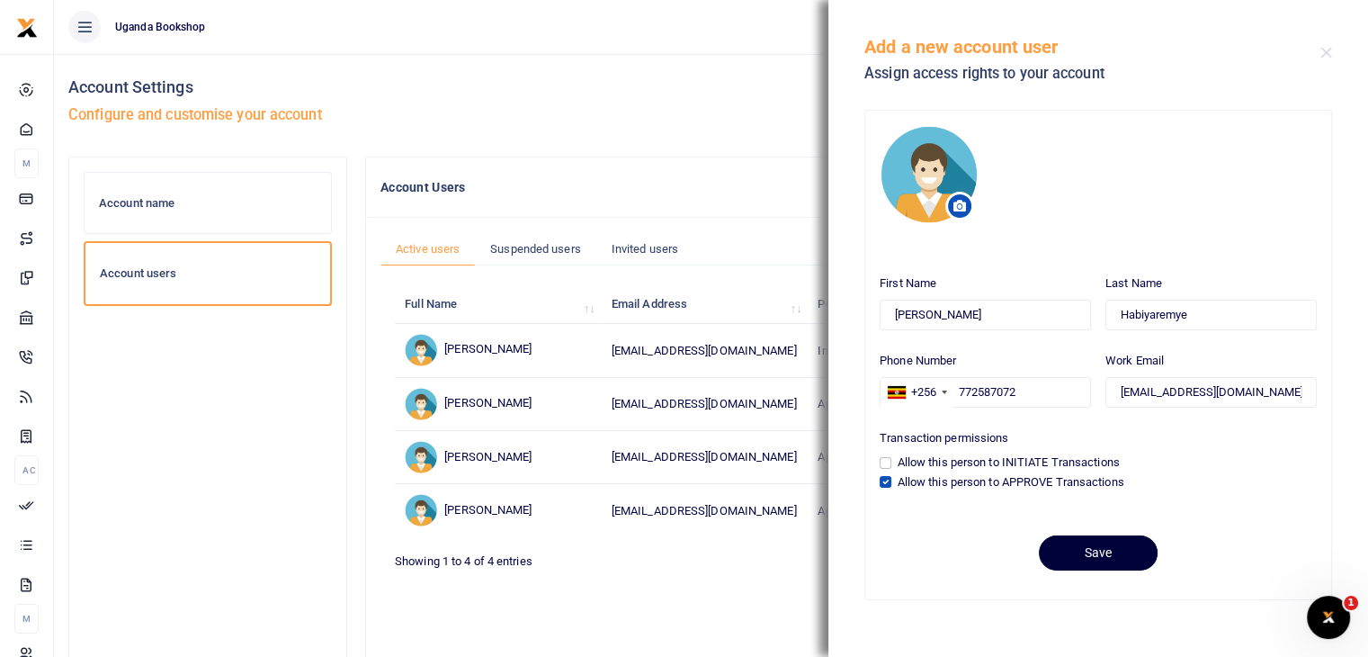
click at [1108, 565] on button "Save" at bounding box center [1098, 552] width 119 height 35
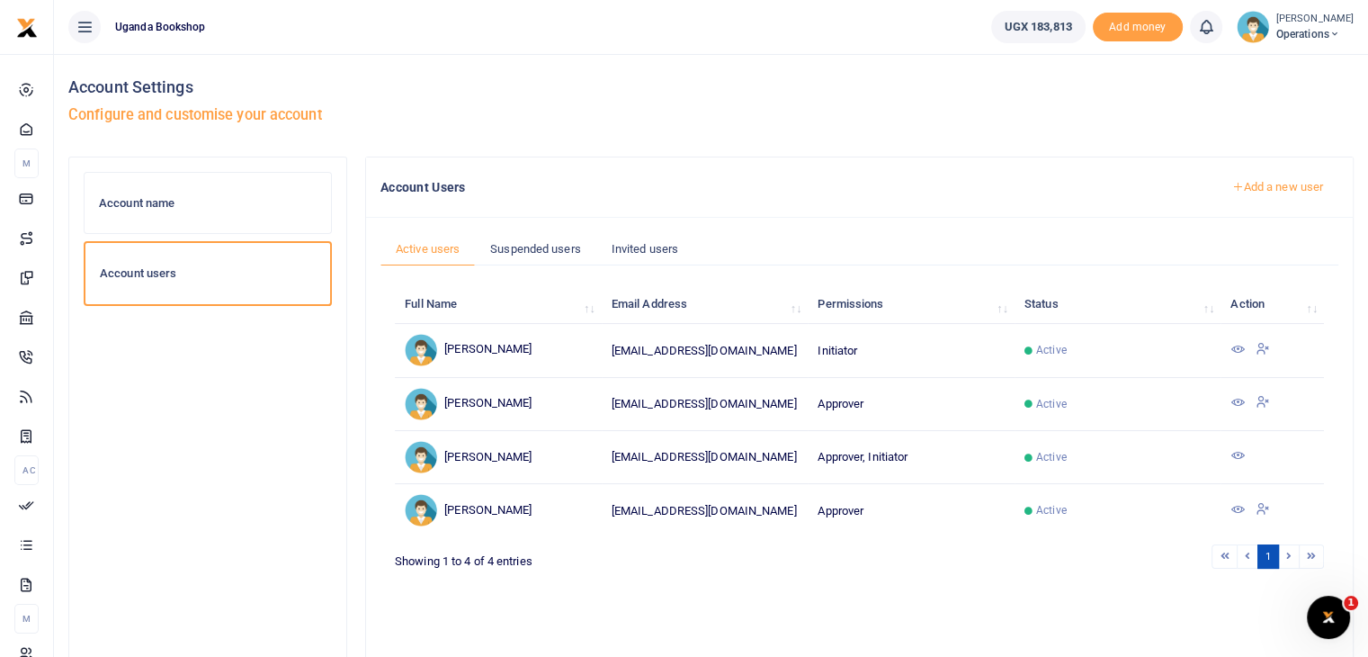
click at [857, 579] on div "Full Name Email Address Permissions Status Action [PERSON_NAME] [EMAIL_ADDRESS]…" at bounding box center [859, 482] width 929 height 405
click at [1310, 22] on small "[PERSON_NAME]" at bounding box center [1314, 19] width 77 height 15
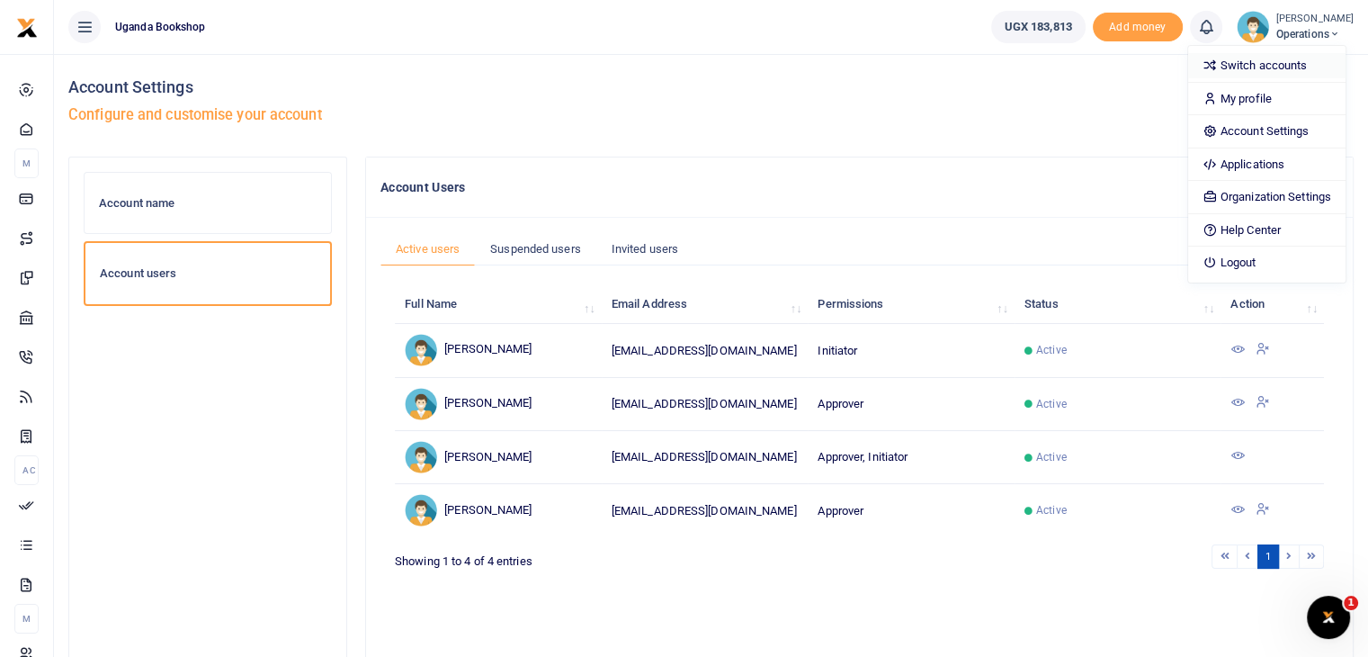
click at [1276, 64] on link "Switch accounts" at bounding box center [1266, 65] width 157 height 25
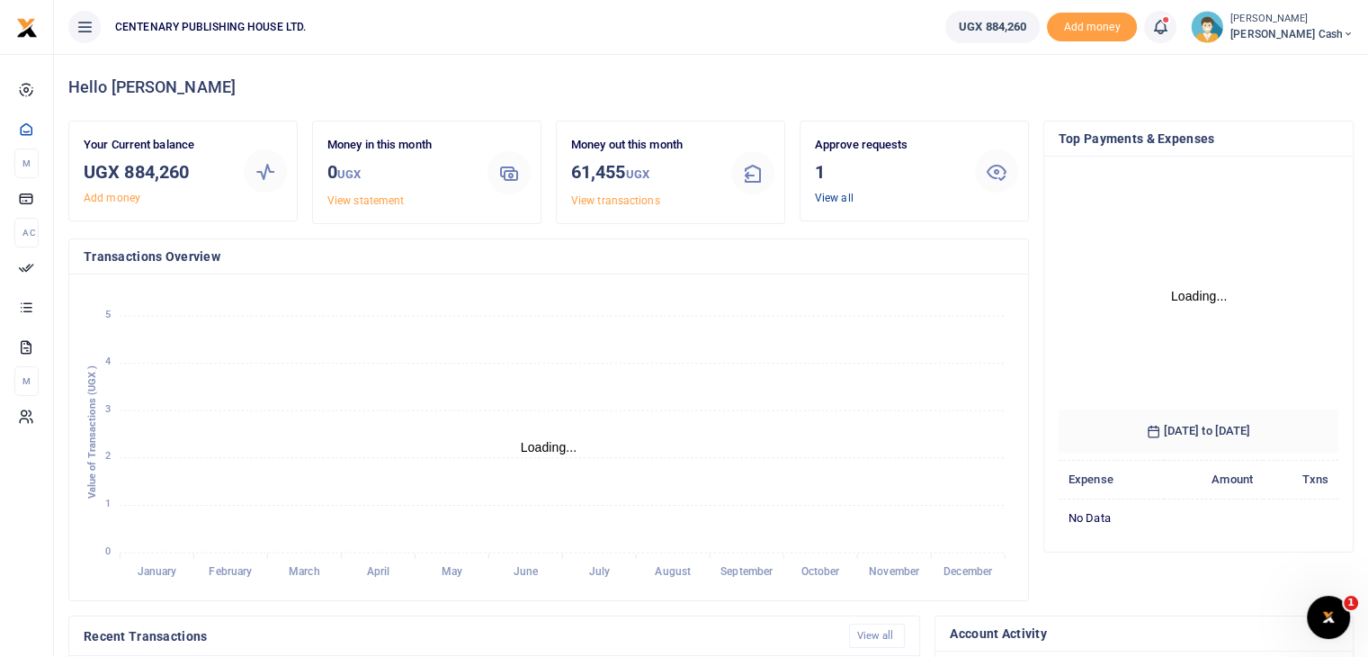
click at [838, 197] on link "View all" at bounding box center [834, 198] width 39 height 13
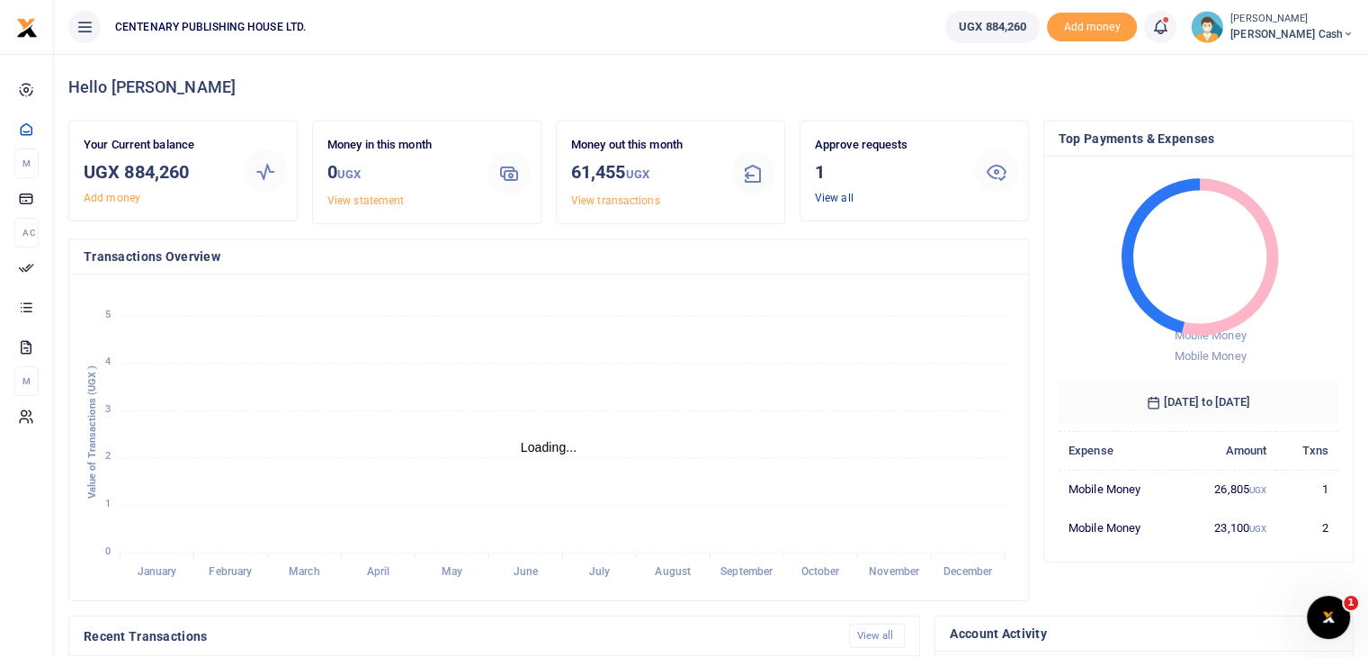
scroll to position [14, 14]
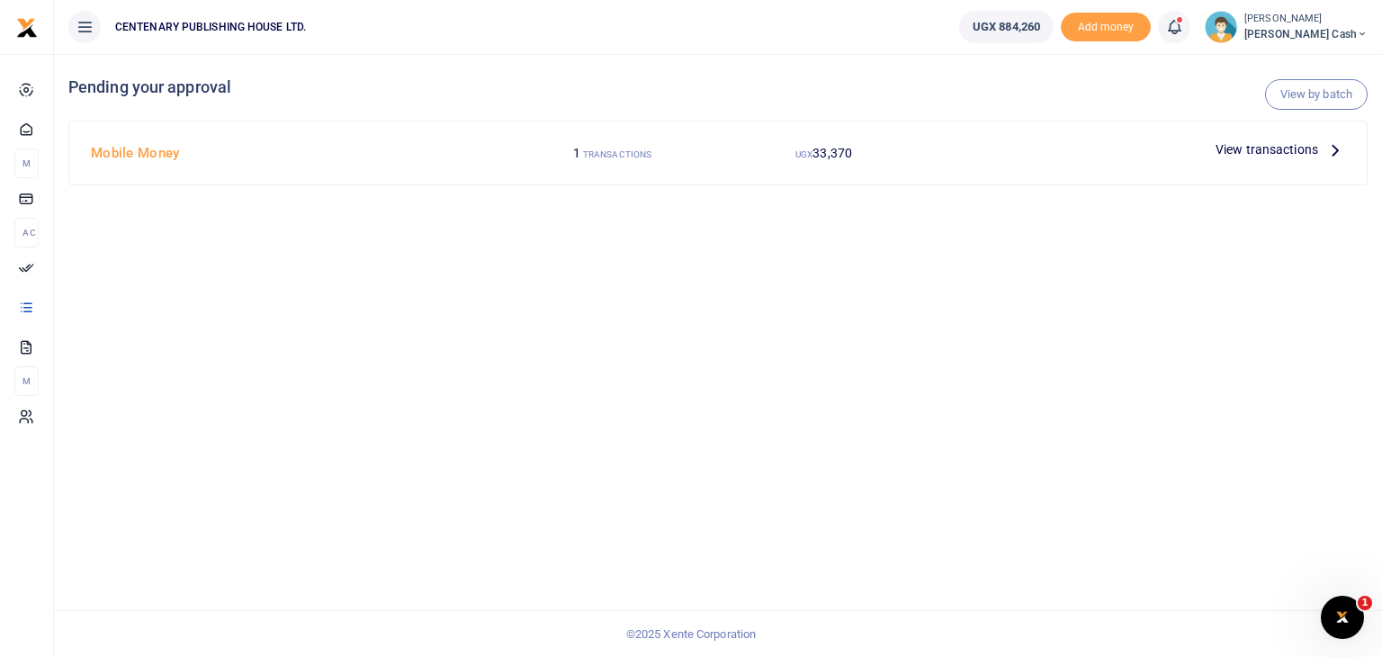
click at [1291, 152] on span "View transactions" at bounding box center [1266, 149] width 103 height 20
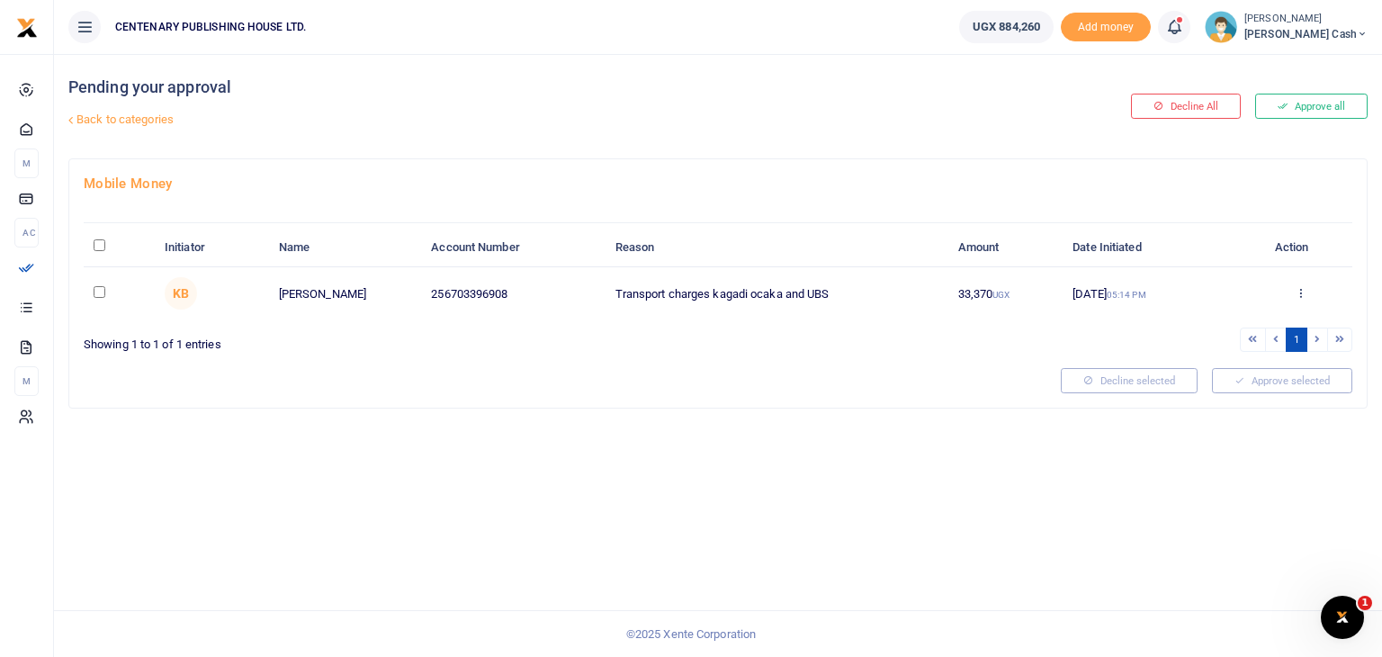
click at [97, 292] on input "checkbox" at bounding box center [100, 292] width 12 height 12
checkbox input "true"
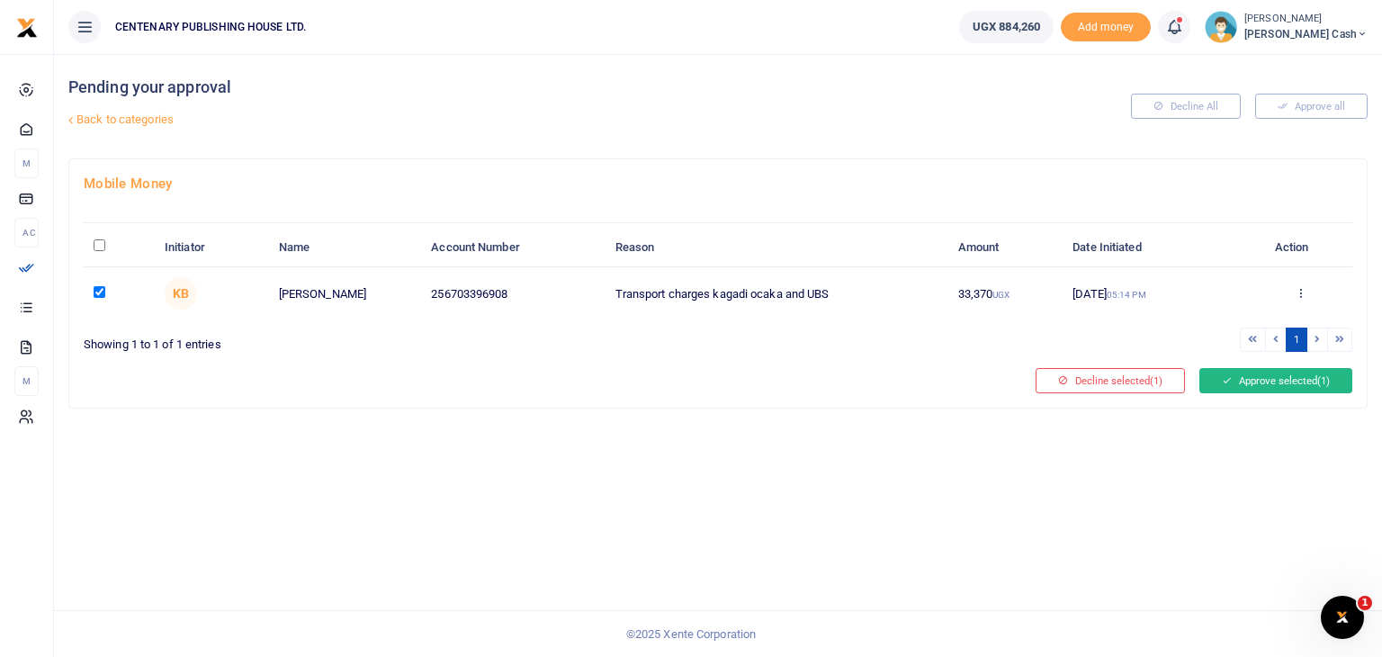
click at [1231, 385] on button "Approve selected (1)" at bounding box center [1275, 380] width 153 height 25
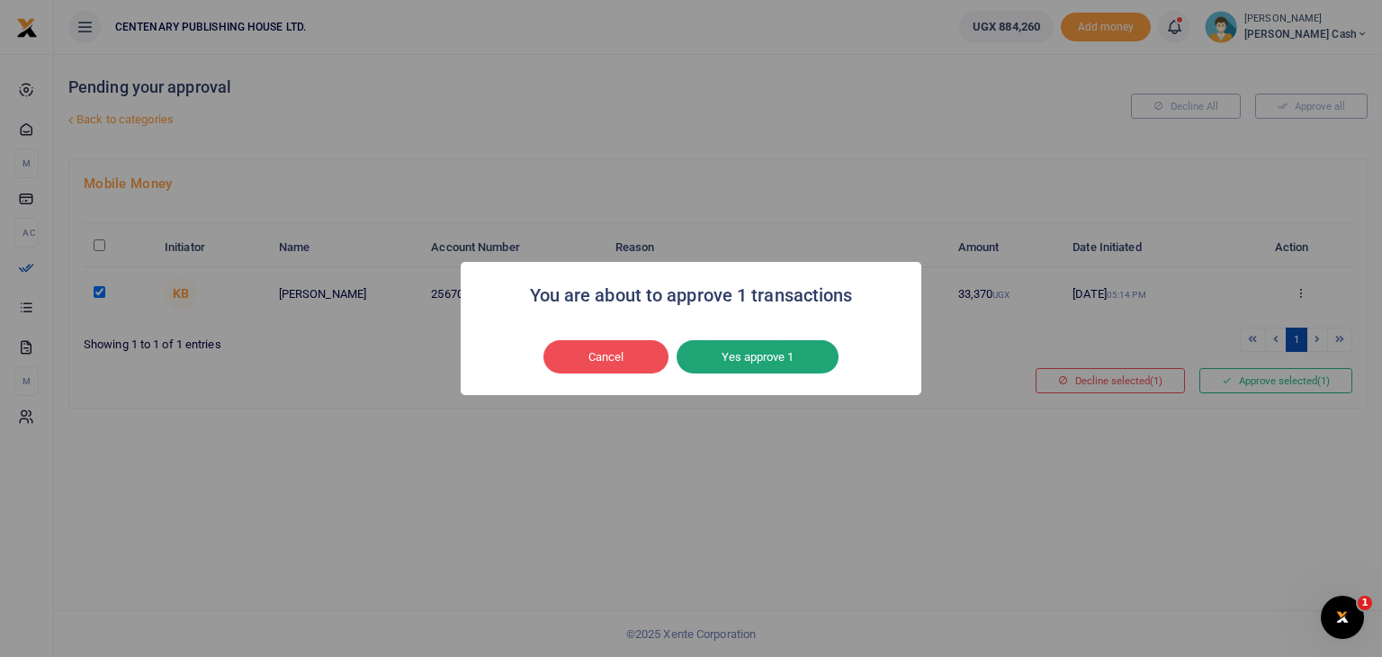
click at [767, 357] on button "Yes approve 1" at bounding box center [757, 357] width 162 height 34
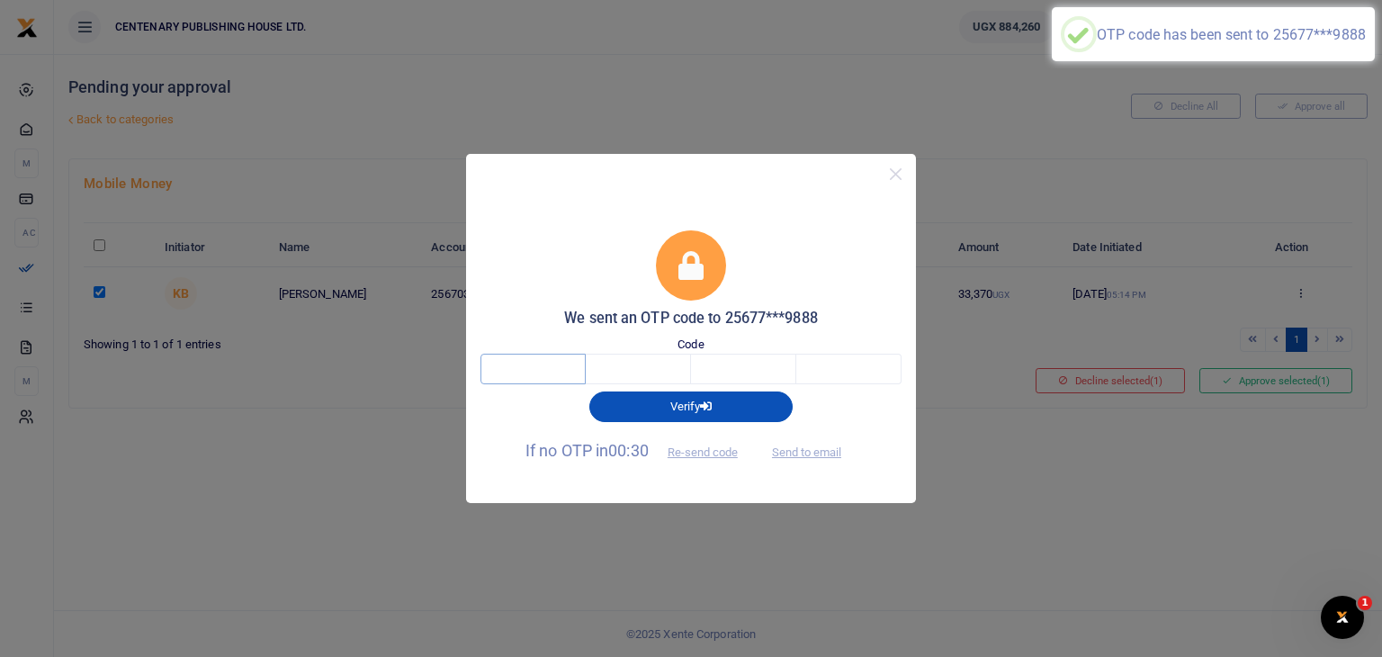
click at [537, 357] on input "text" at bounding box center [532, 369] width 105 height 31
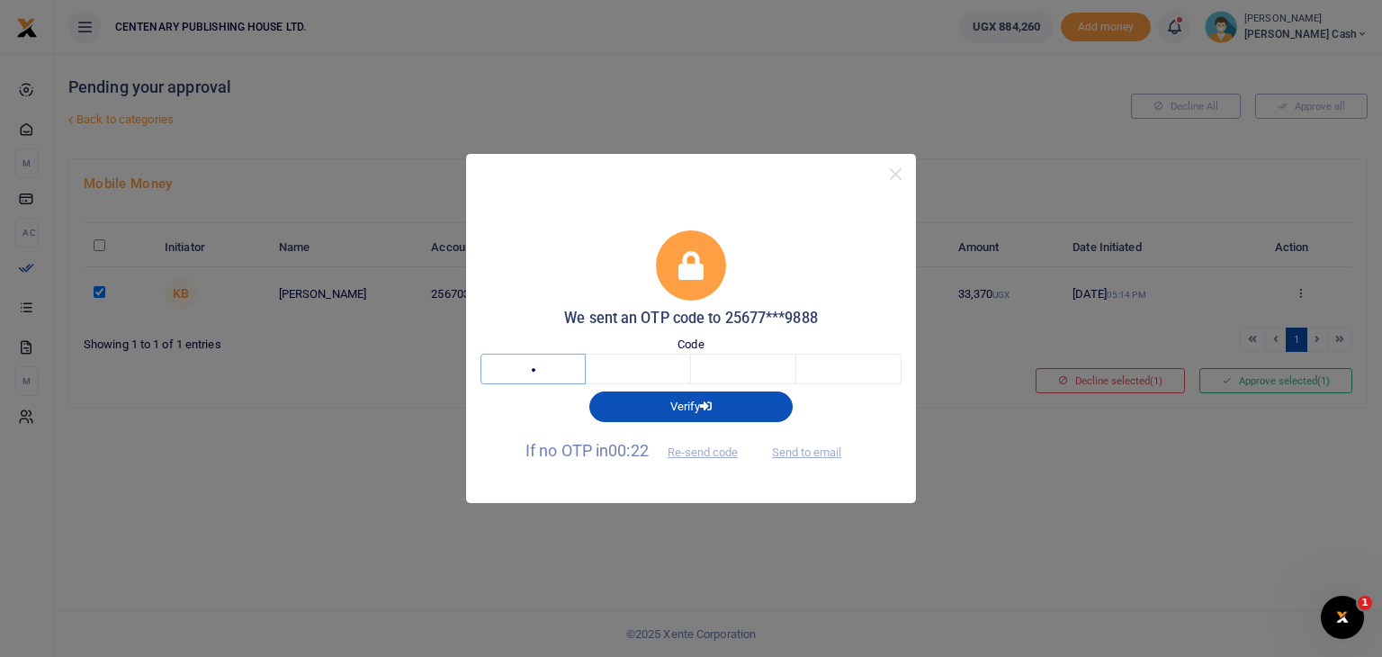
type input "6"
type input "2"
type input "4"
type input "0"
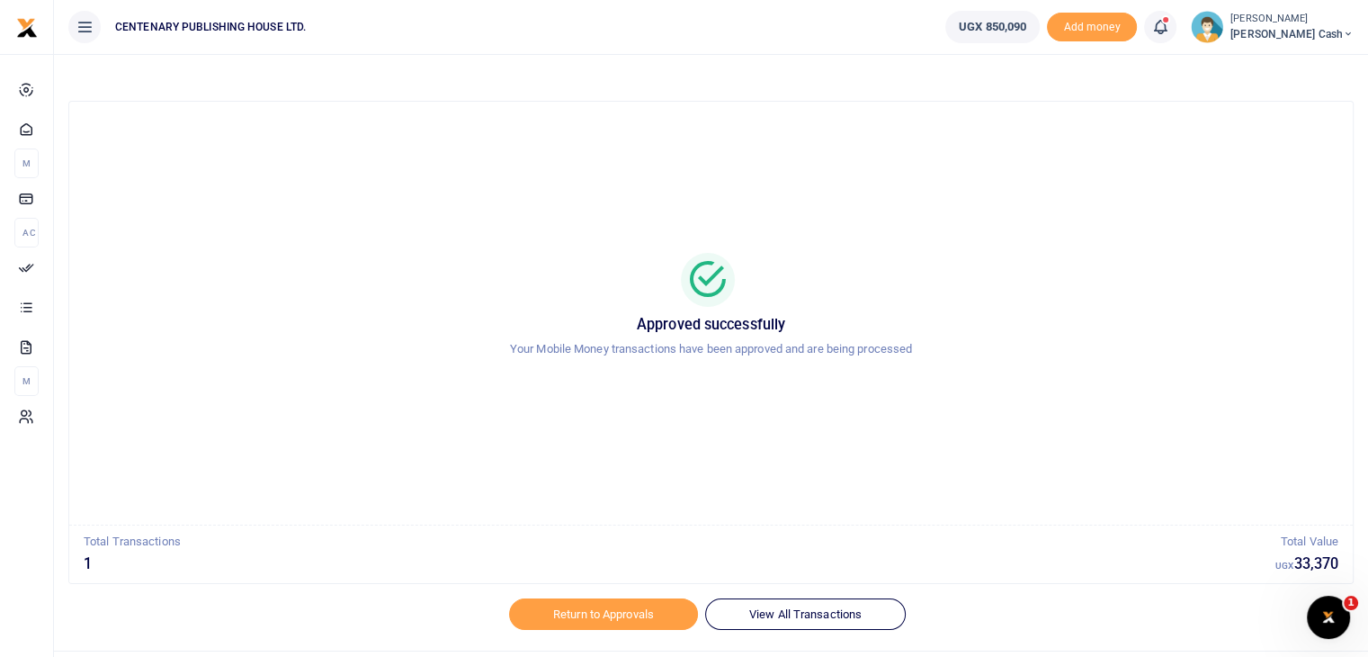
click at [1317, 33] on span "[PERSON_NAME] Cash" at bounding box center [1292, 34] width 123 height 16
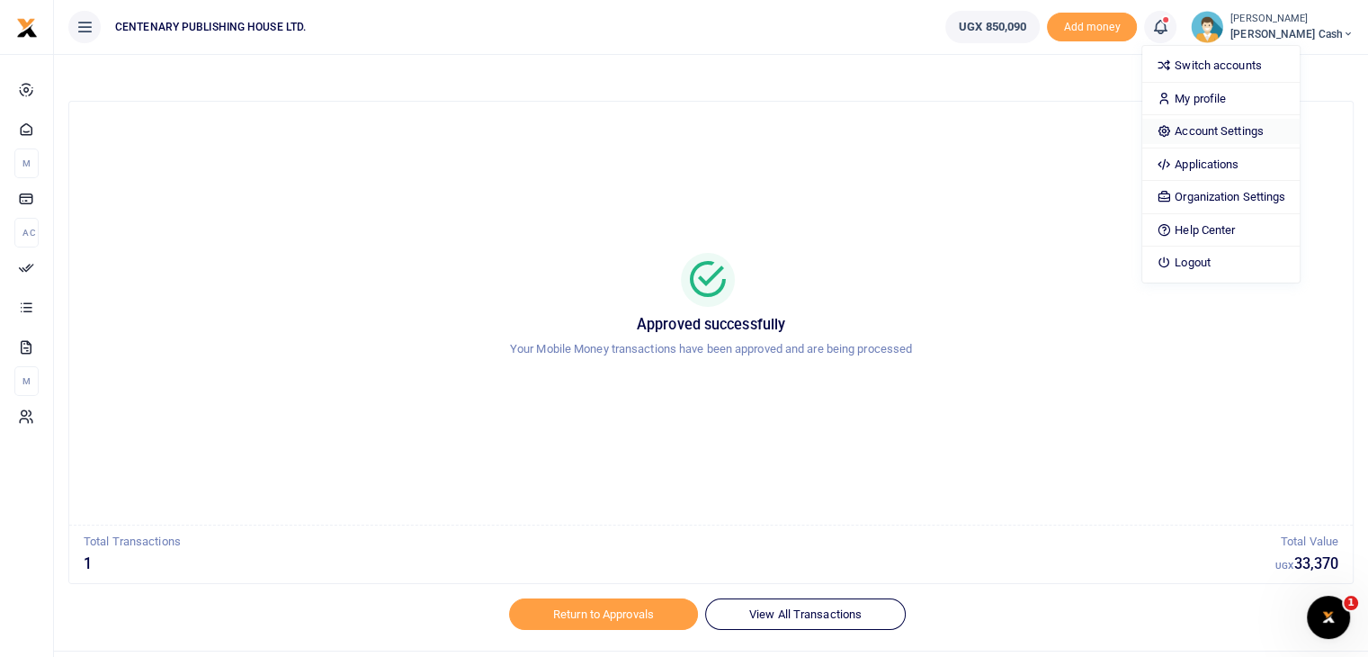
click at [1256, 130] on link "Account Settings" at bounding box center [1220, 131] width 157 height 25
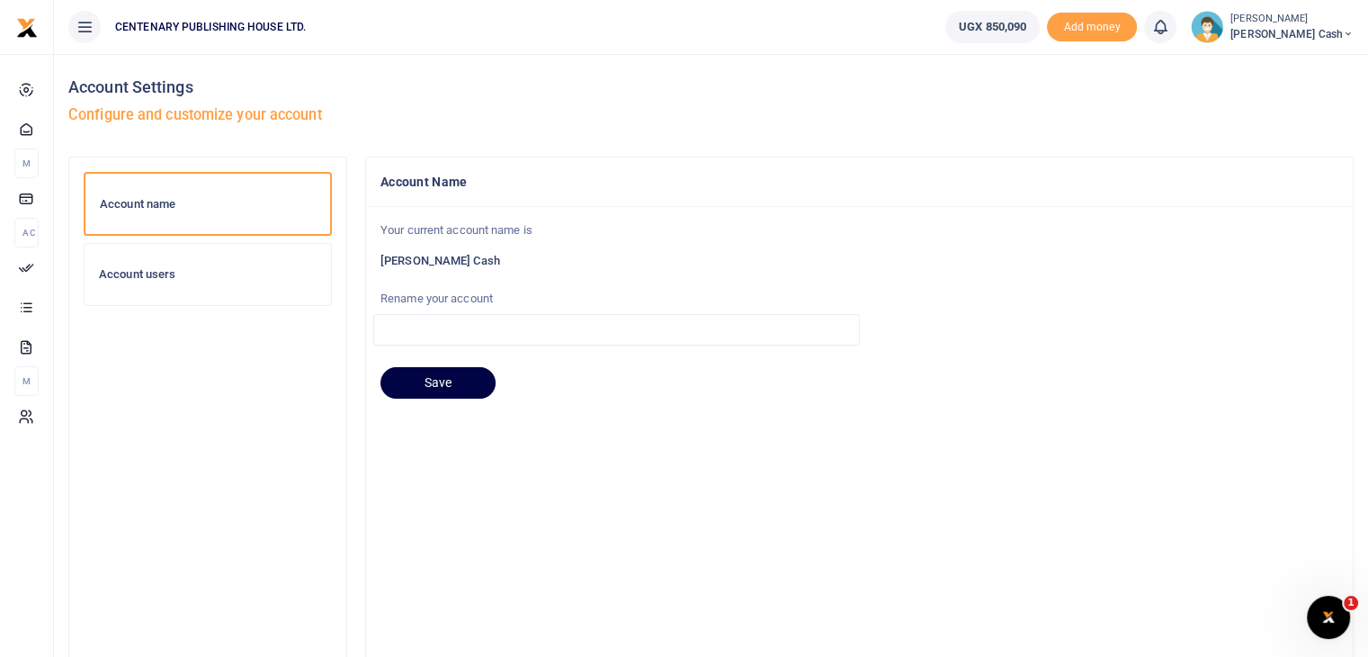
click at [159, 276] on h6 "Account users" at bounding box center [208, 274] width 218 height 14
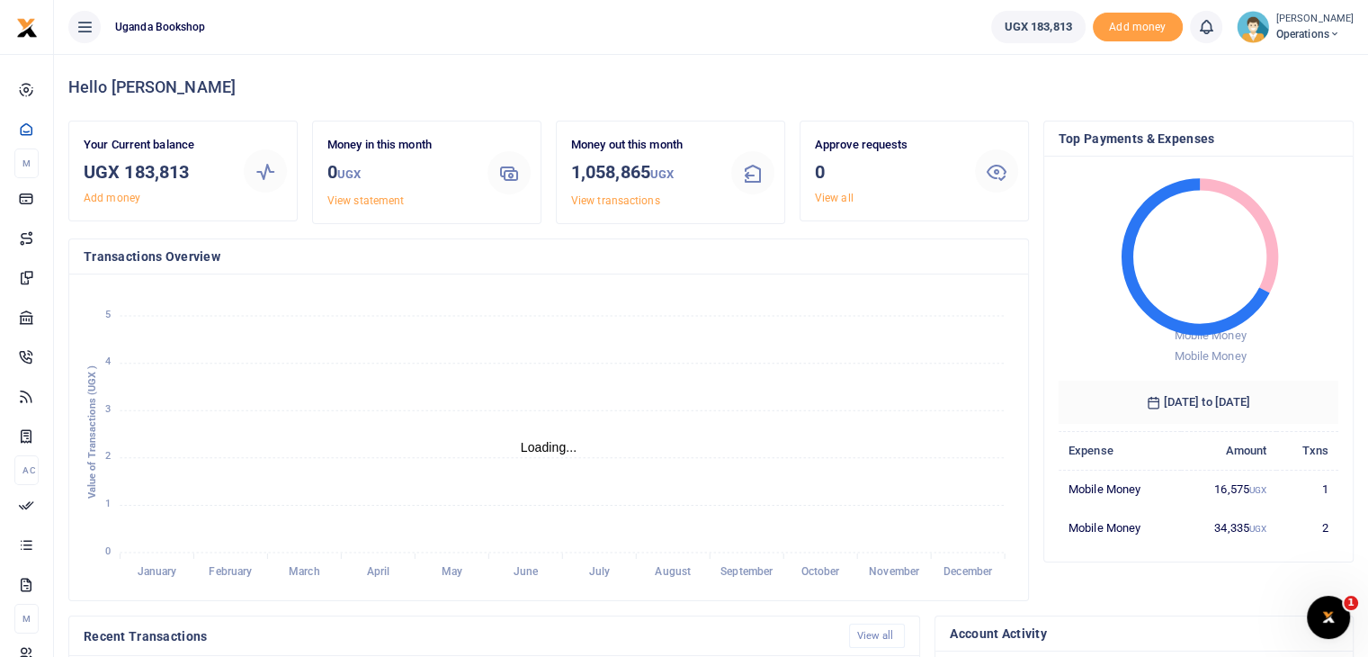
scroll to position [14, 14]
